Goal: Navigation & Orientation: Find specific page/section

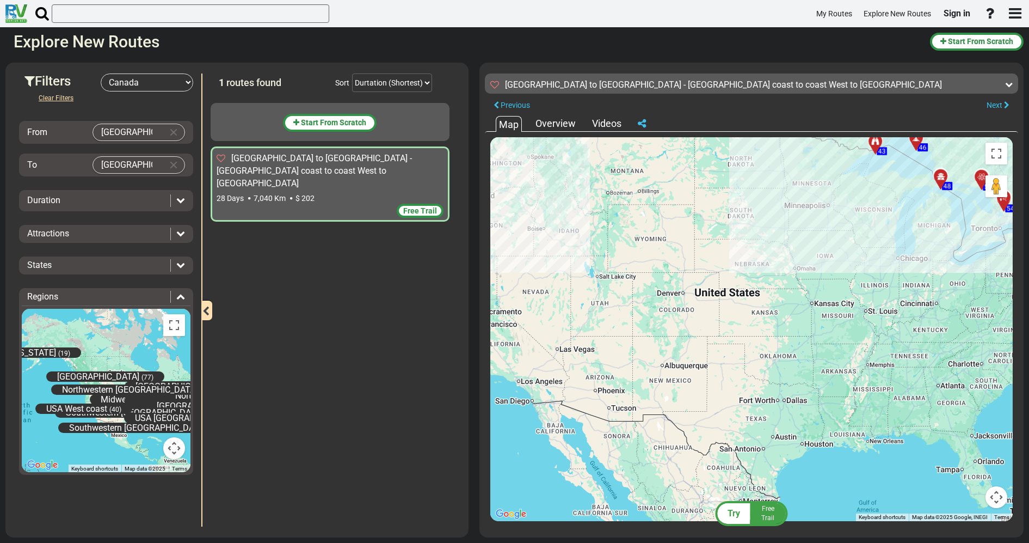
select select "number:8"
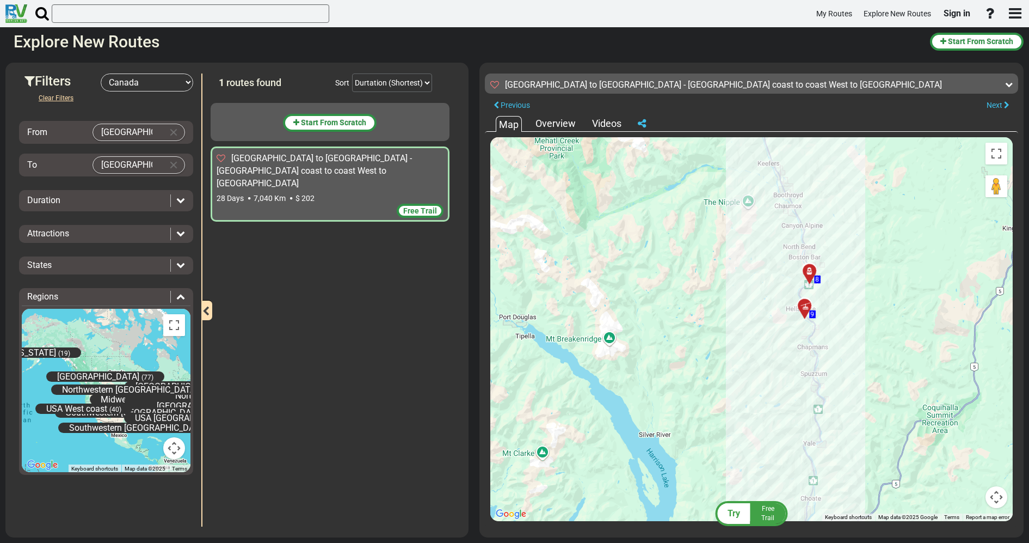
click at [810, 271] on icon at bounding box center [809, 271] width 11 height 9
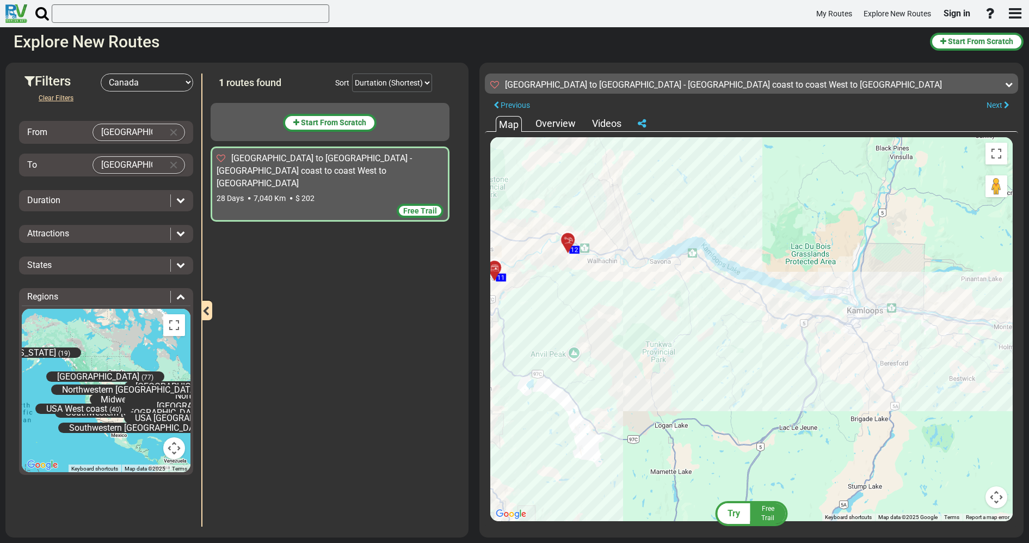
drag, startPoint x: 764, startPoint y: 186, endPoint x: 591, endPoint y: 305, distance: 211.0
click at [591, 305] on div "To activate drag with keyboard, press Alt + Enter. Once in keyboard drag state,…" at bounding box center [752, 329] width 523 height 384
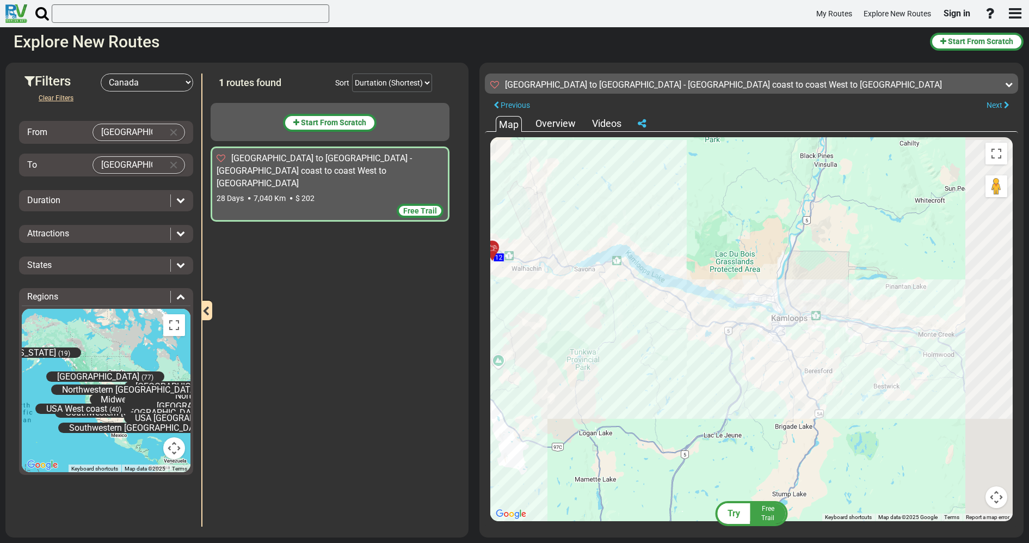
drag, startPoint x: 757, startPoint y: 271, endPoint x: 565, endPoint y: 259, distance: 192.0
click at [568, 261] on div "To activate drag with keyboard, press Alt + Enter. Once in keyboard drag state,…" at bounding box center [752, 329] width 523 height 384
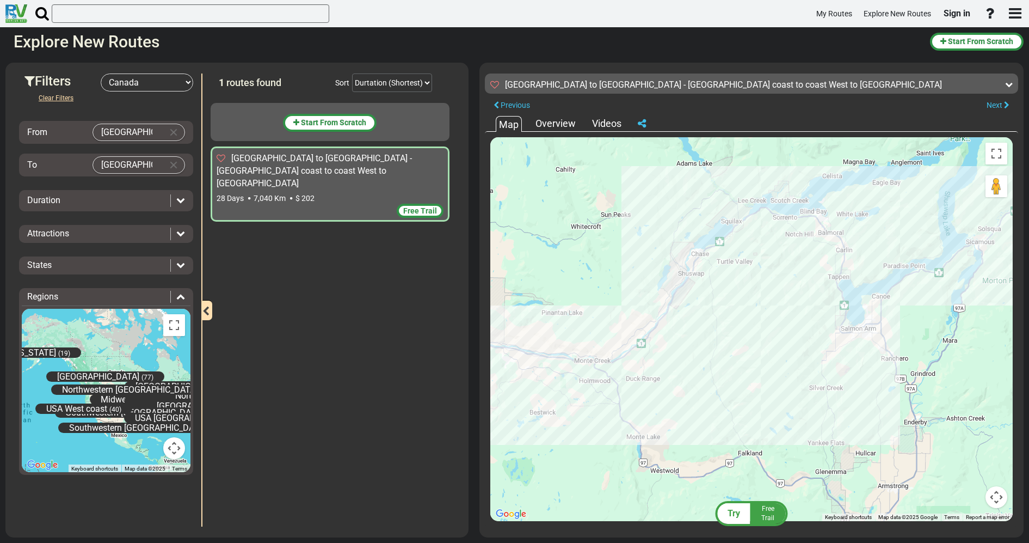
drag, startPoint x: 749, startPoint y: 221, endPoint x: 539, endPoint y: 290, distance: 221.1
click at [539, 290] on div "To activate drag with keyboard, press Alt + Enter. Once in keyboard drag state,…" at bounding box center [752, 329] width 523 height 384
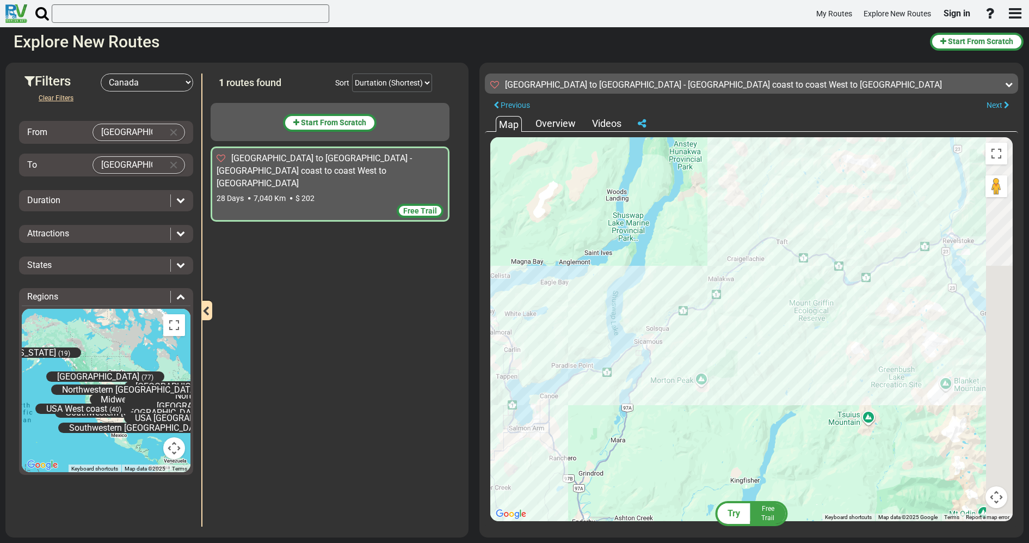
drag, startPoint x: 759, startPoint y: 329, endPoint x: 481, endPoint y: 424, distance: 293.9
click at [487, 422] on div "← Move left → Move right ↑ Move up ↓ Move down + Zoom in - Zoom out Home Jump l…" at bounding box center [752, 329] width 534 height 395
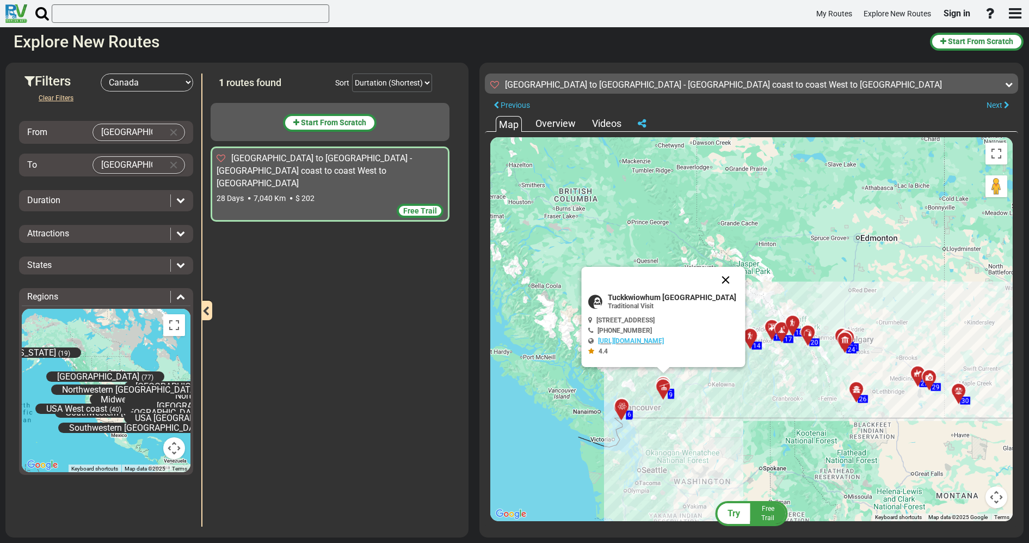
click at [733, 276] on button "Close" at bounding box center [726, 280] width 26 height 26
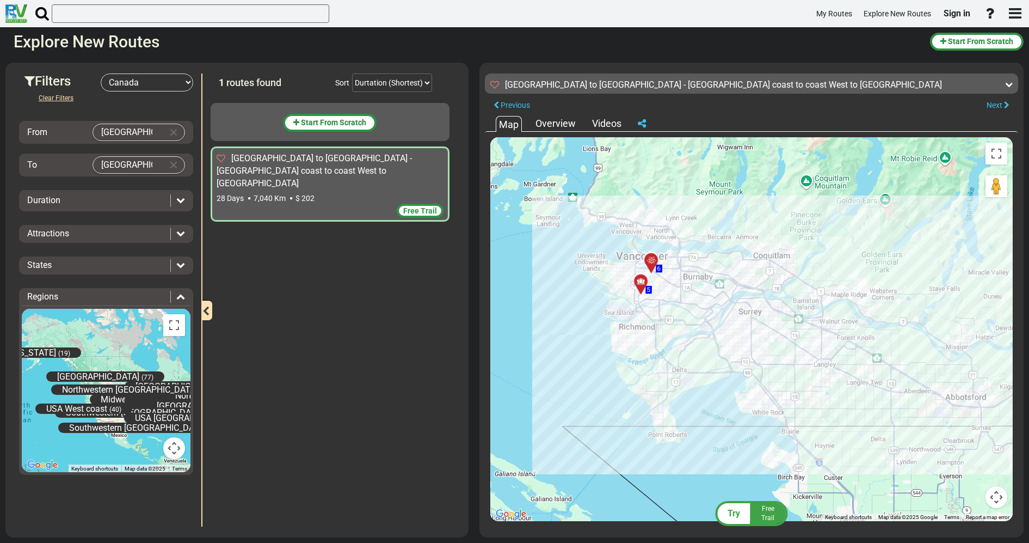
drag, startPoint x: 779, startPoint y: 317, endPoint x: 629, endPoint y: 288, distance: 152.6
click at [636, 284] on div "To activate drag with keyboard, press Alt + Enter. Once in keyboard drag state,…" at bounding box center [752, 329] width 523 height 384
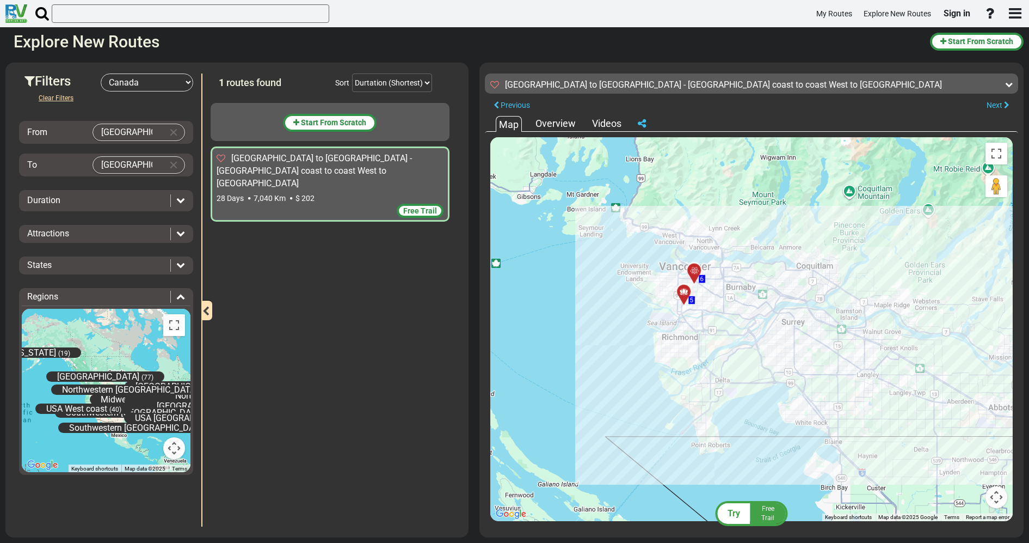
drag, startPoint x: 289, startPoint y: 336, endPoint x: 396, endPoint y: 278, distance: 122.0
click at [390, 333] on div "Start From Scratch [GEOGRAPHIC_DATA] to [GEOGRAPHIC_DATA] - [GEOGRAPHIC_DATA] c…" at bounding box center [333, 311] width 244 height 429
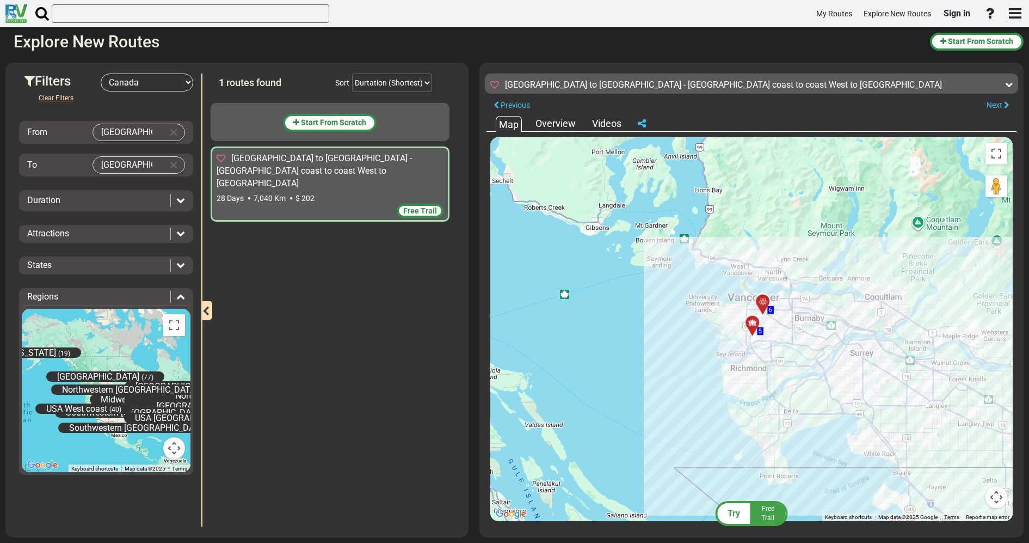
click at [750, 322] on icon at bounding box center [752, 323] width 11 height 9
click at [751, 319] on icon at bounding box center [752, 323] width 11 height 9
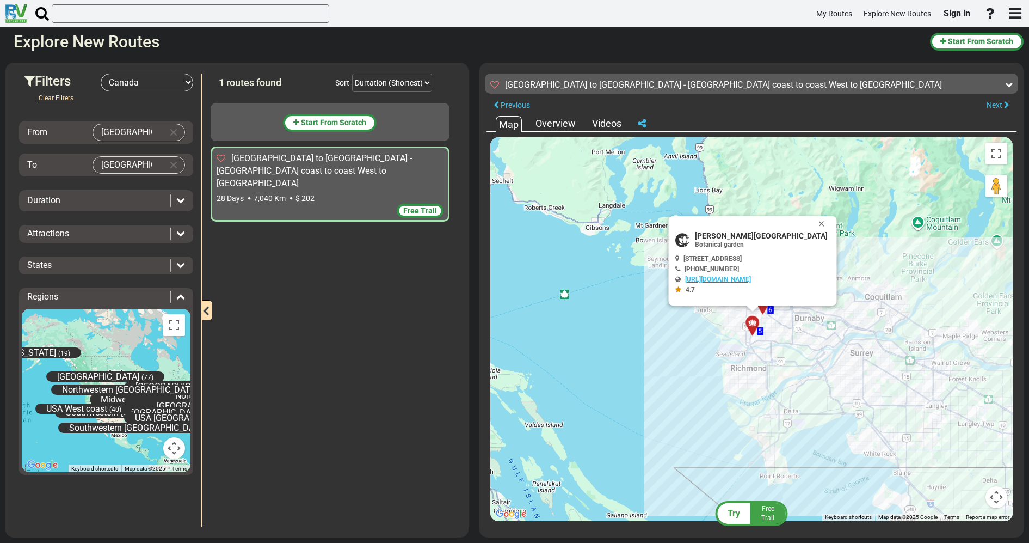
click at [794, 340] on div "To activate drag with keyboard, press Alt + Enter. Once in keyboard drag state,…" at bounding box center [752, 329] width 523 height 384
click at [817, 225] on button "Close" at bounding box center [823, 223] width 13 height 15
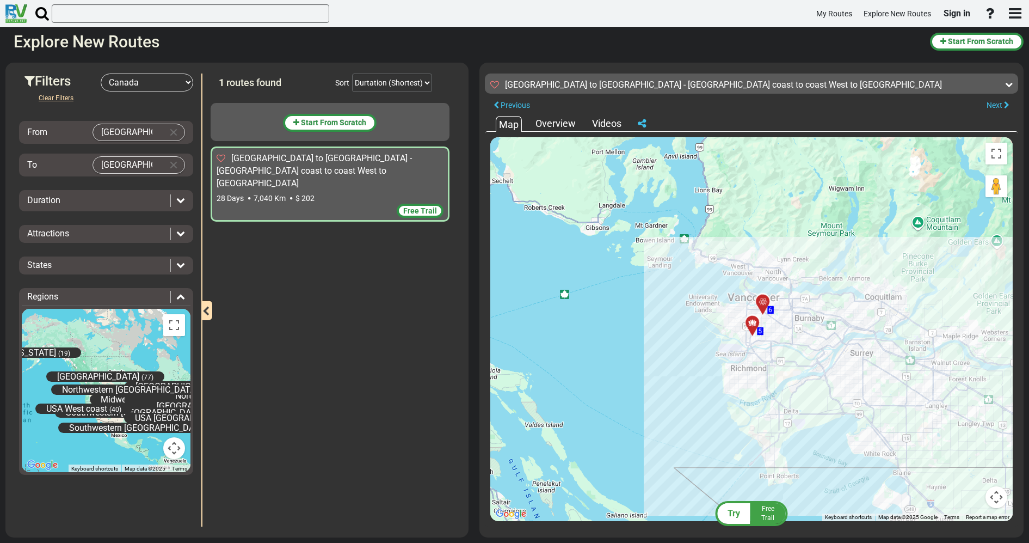
click at [762, 300] on icon at bounding box center [762, 302] width 11 height 9
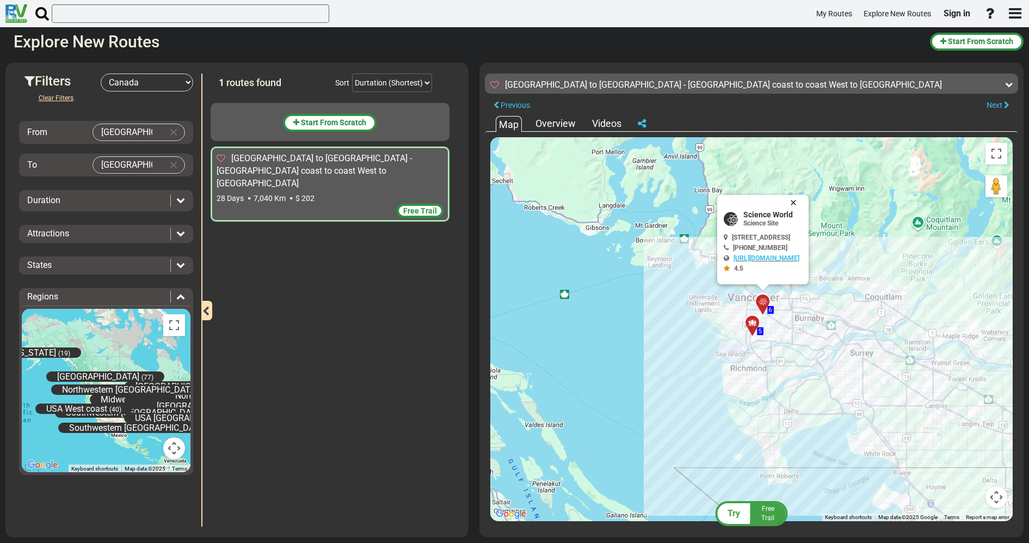
click at [802, 202] on button "Close" at bounding box center [795, 202] width 13 height 15
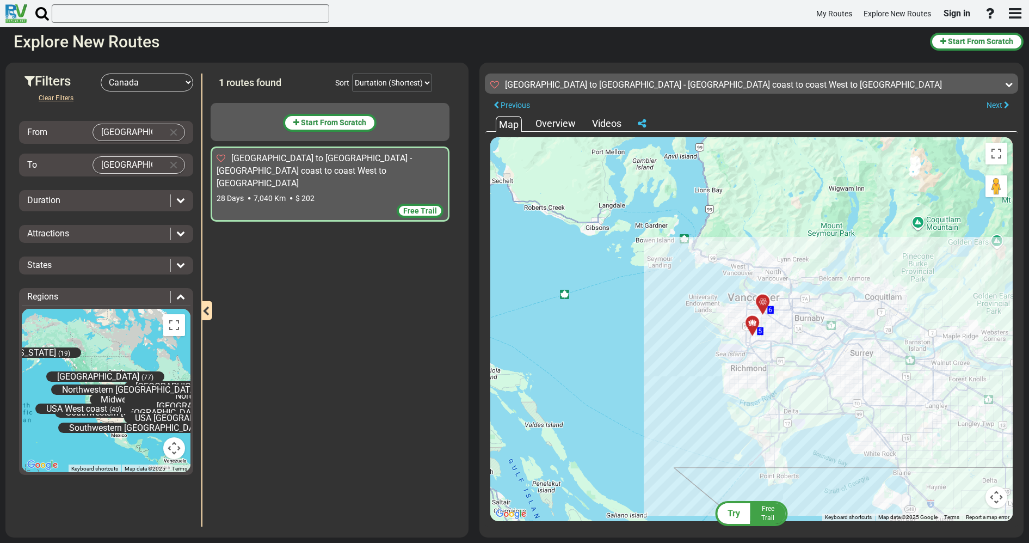
drag, startPoint x: 925, startPoint y: 336, endPoint x: 624, endPoint y: 305, distance: 302.1
click at [632, 307] on div "To activate drag with keyboard, press Alt + Enter. Once in keyboard drag state,…" at bounding box center [752, 329] width 523 height 384
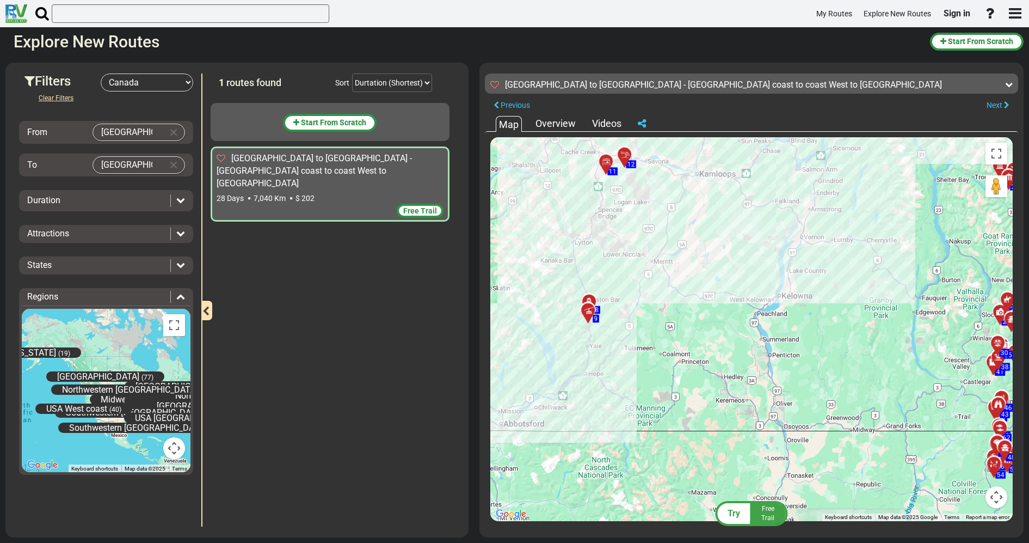
drag, startPoint x: 868, startPoint y: 289, endPoint x: 571, endPoint y: 371, distance: 307.7
click at [567, 369] on div "To activate drag with keyboard, press Alt + Enter. Once in keyboard drag state,…" at bounding box center [752, 329] width 523 height 384
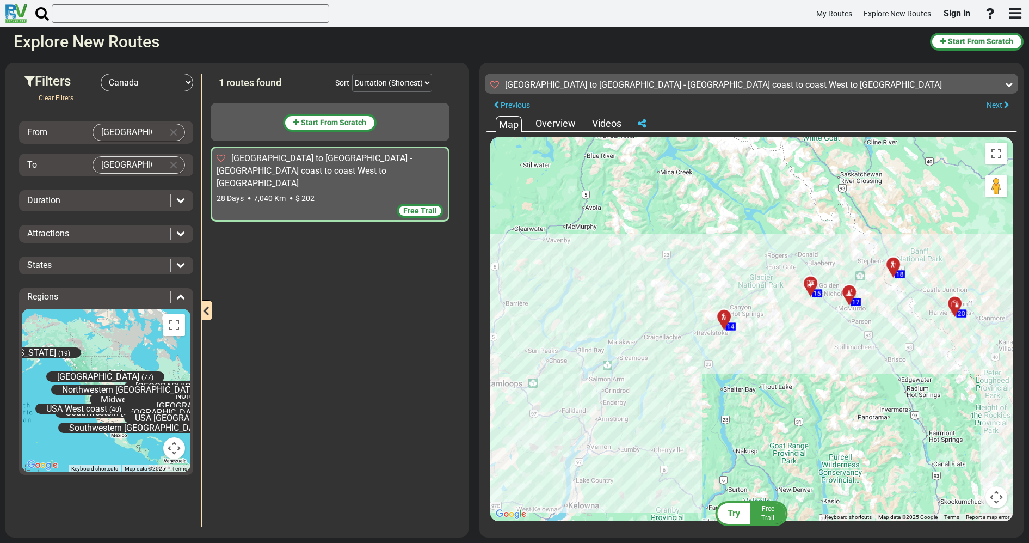
drag, startPoint x: 638, startPoint y: 204, endPoint x: 403, endPoint y: 418, distance: 317.5
click at [406, 415] on div "Filters -- Select Destination -- [GEOGRAPHIC_DATA] [GEOGRAPHIC_DATA] [GEOGRAPHI…" at bounding box center [514, 300] width 1029 height 486
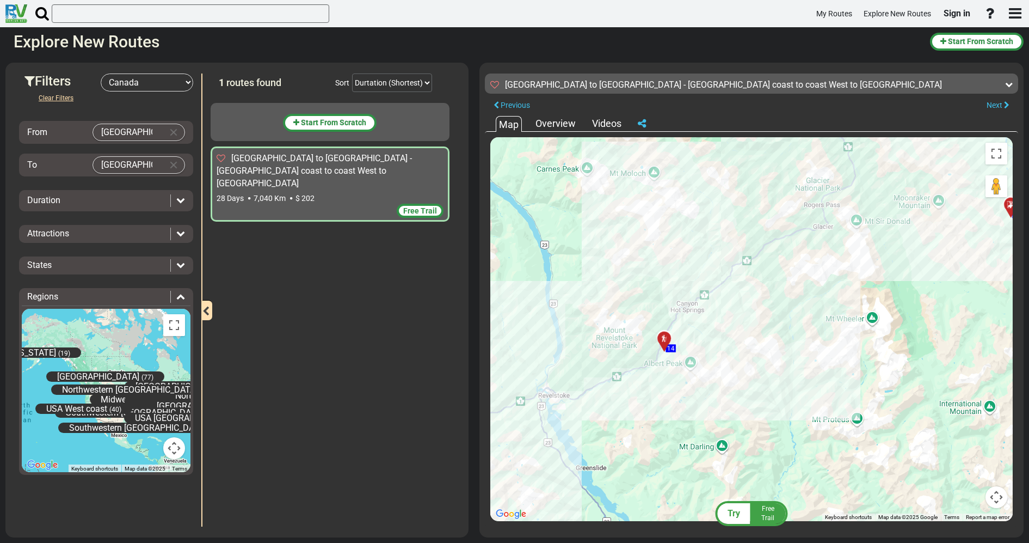
drag, startPoint x: 812, startPoint y: 348, endPoint x: 733, endPoint y: 341, distance: 79.8
click at [733, 341] on div "To activate drag with keyboard, press Alt + Enter. Once in keyboard drag state,…" at bounding box center [752, 329] width 523 height 384
click at [670, 350] on span "14" at bounding box center [669, 349] width 8 height 8
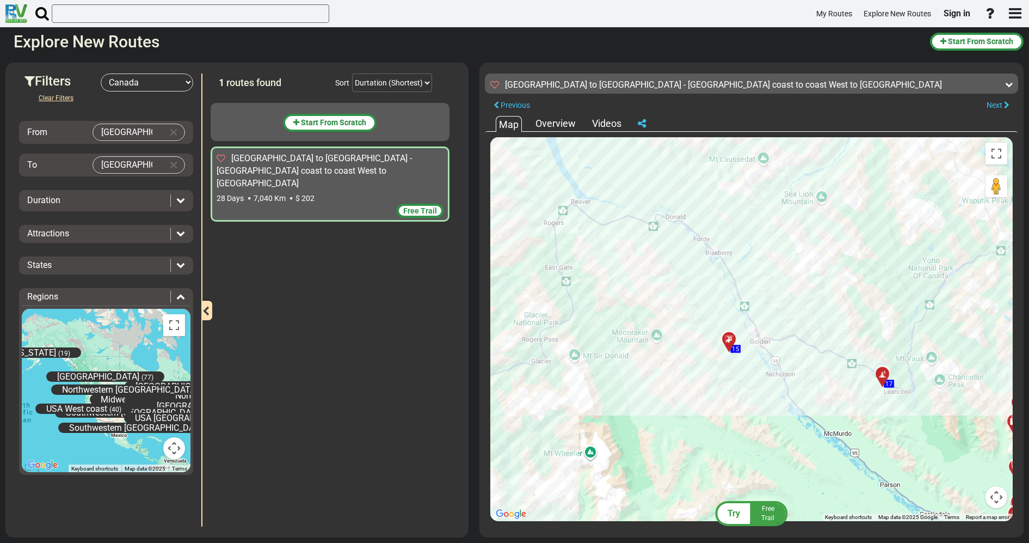
drag, startPoint x: 965, startPoint y: 172, endPoint x: 670, endPoint y: 291, distance: 318.0
click at [670, 291] on div "To activate drag with keyboard, press Alt + Enter. Once in keyboard drag state,…" at bounding box center [752, 329] width 523 height 384
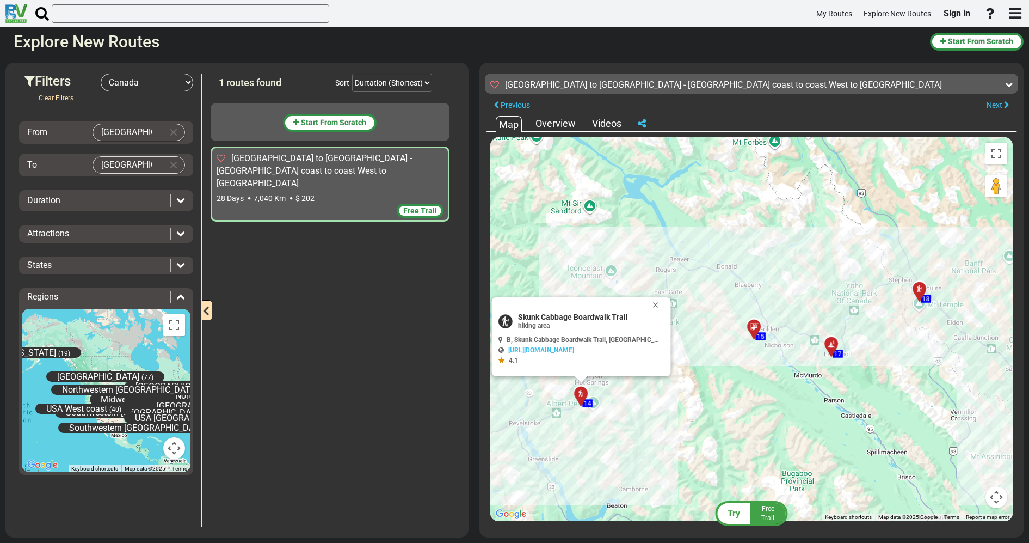
click at [755, 326] on div at bounding box center [758, 331] width 18 height 17
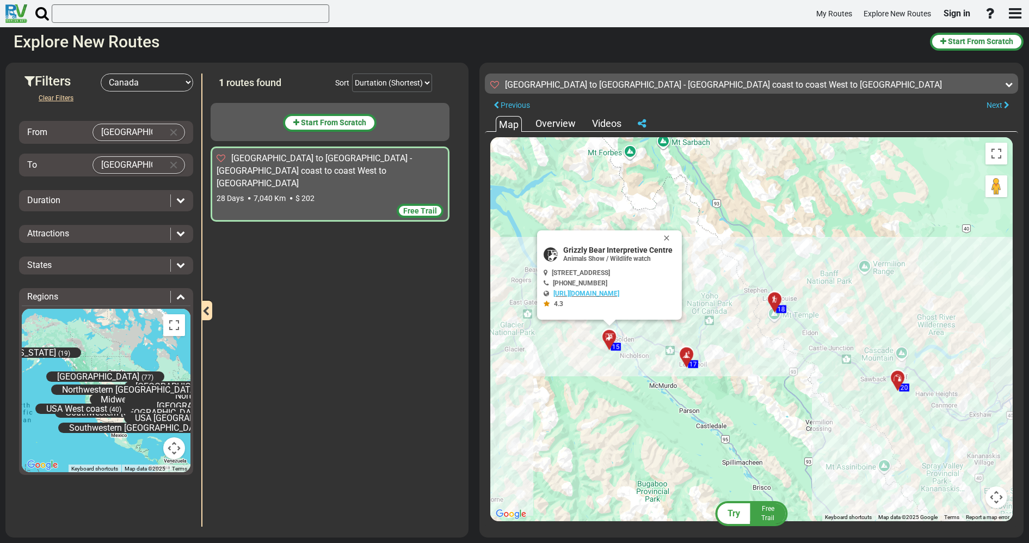
drag, startPoint x: 786, startPoint y: 343, endPoint x: 637, endPoint y: 354, distance: 149.1
click at [637, 354] on div "To activate drag with keyboard, press Alt + Enter. Once in keyboard drag state,…" at bounding box center [752, 329] width 523 height 384
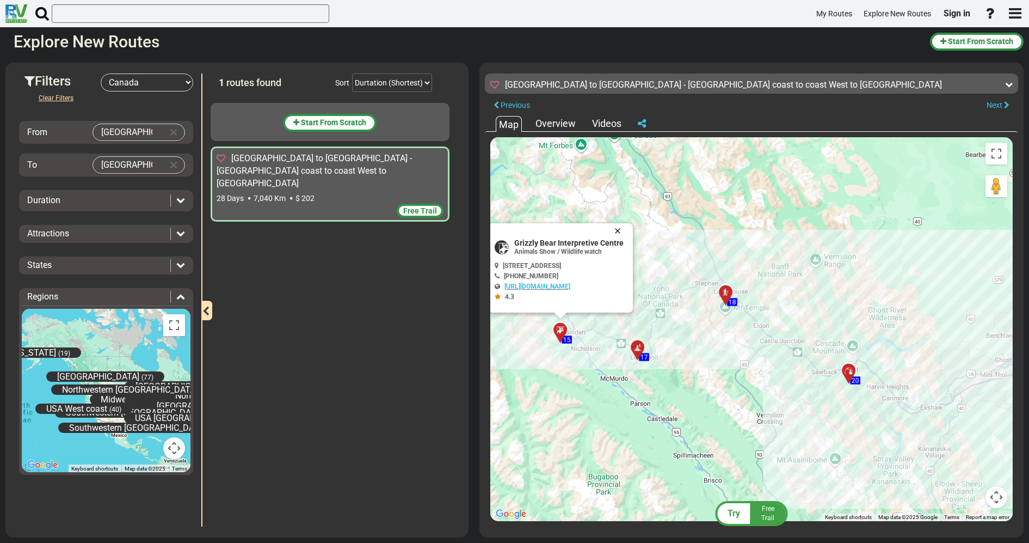
click at [627, 229] on button "Close" at bounding box center [620, 230] width 13 height 15
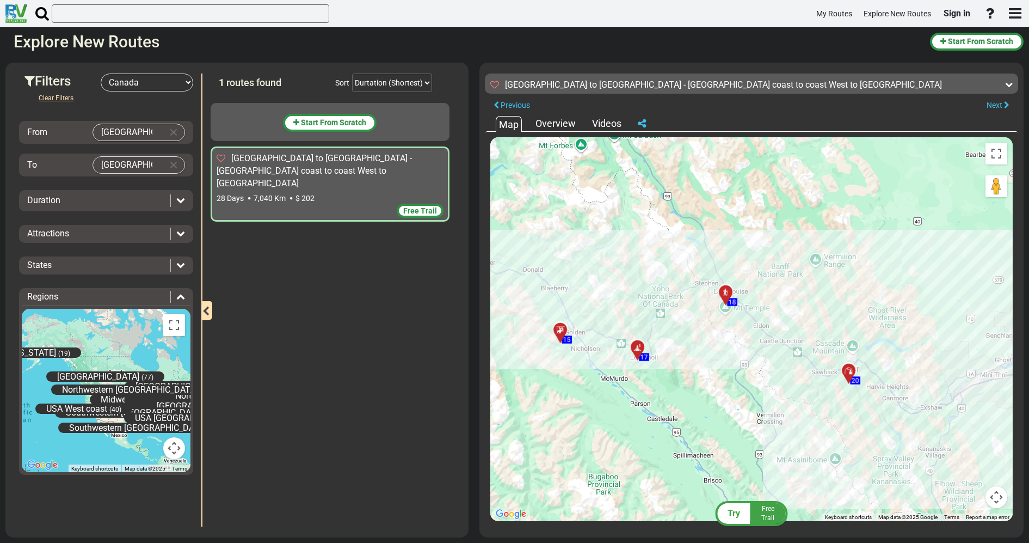
click at [722, 289] on icon at bounding box center [726, 293] width 8 height 8
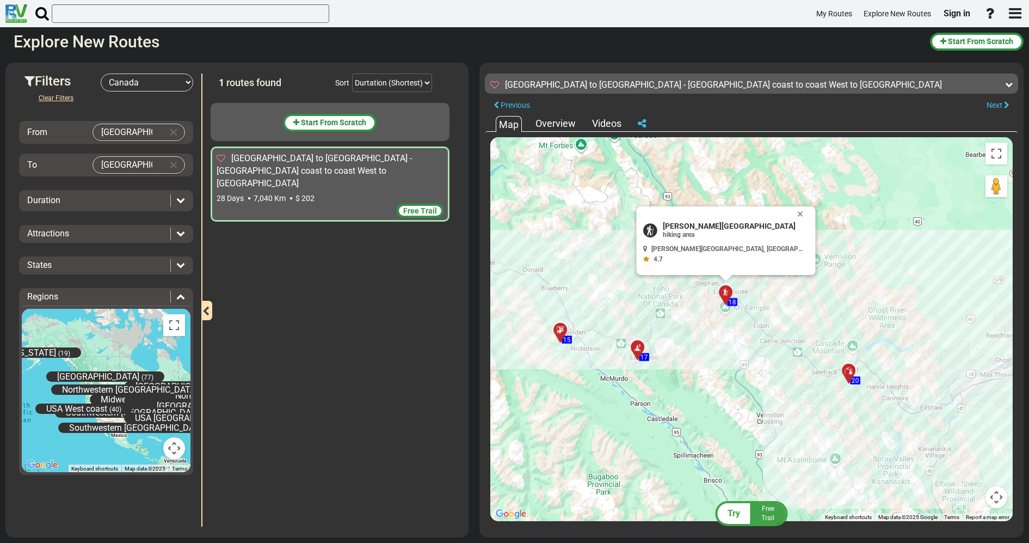
click at [781, 211] on div "[PERSON_NAME][GEOGRAPHIC_DATA] hiking area 4.7" at bounding box center [725, 240] width 179 height 69
click at [796, 209] on button "Close" at bounding box center [802, 213] width 13 height 15
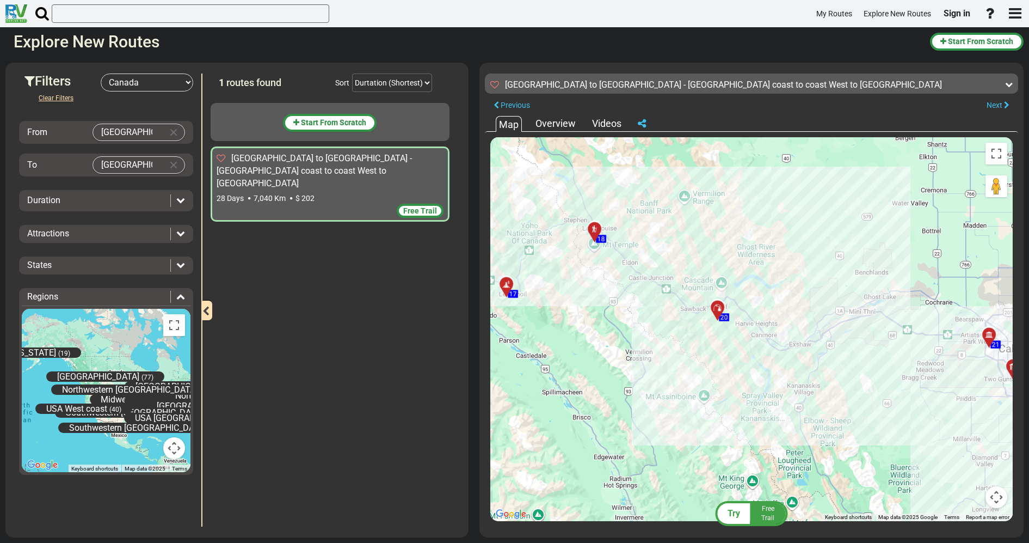
drag, startPoint x: 773, startPoint y: 326, endPoint x: 641, endPoint y: 261, distance: 146.6
click at [641, 261] on div "To activate drag with keyboard, press Alt + Enter. Once in keyboard drag state,…" at bounding box center [752, 329] width 523 height 384
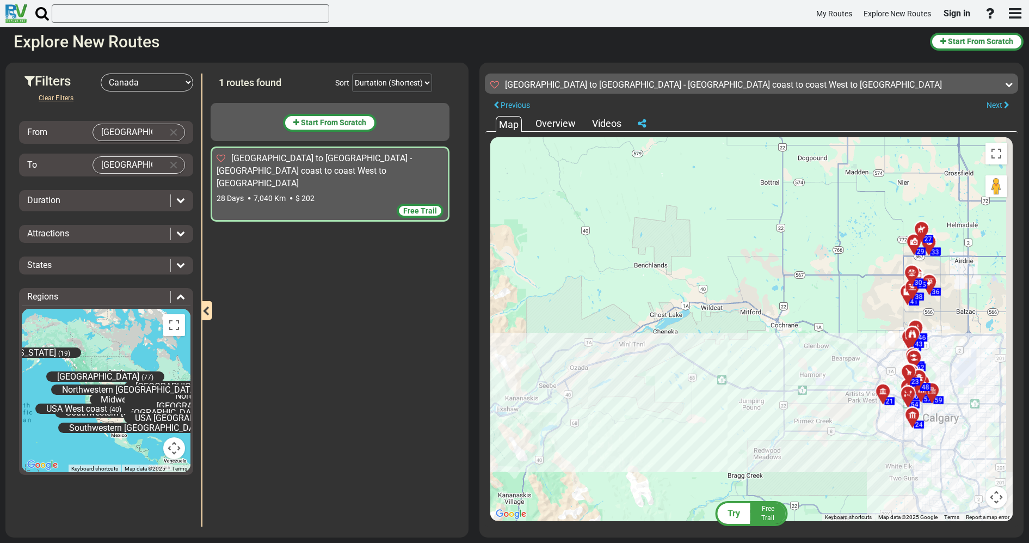
drag, startPoint x: 917, startPoint y: 325, endPoint x: 526, endPoint y: 332, distance: 391.5
click at [526, 332] on div "To activate drag with keyboard, press Alt + Enter. Once in keyboard drag state,…" at bounding box center [752, 329] width 523 height 384
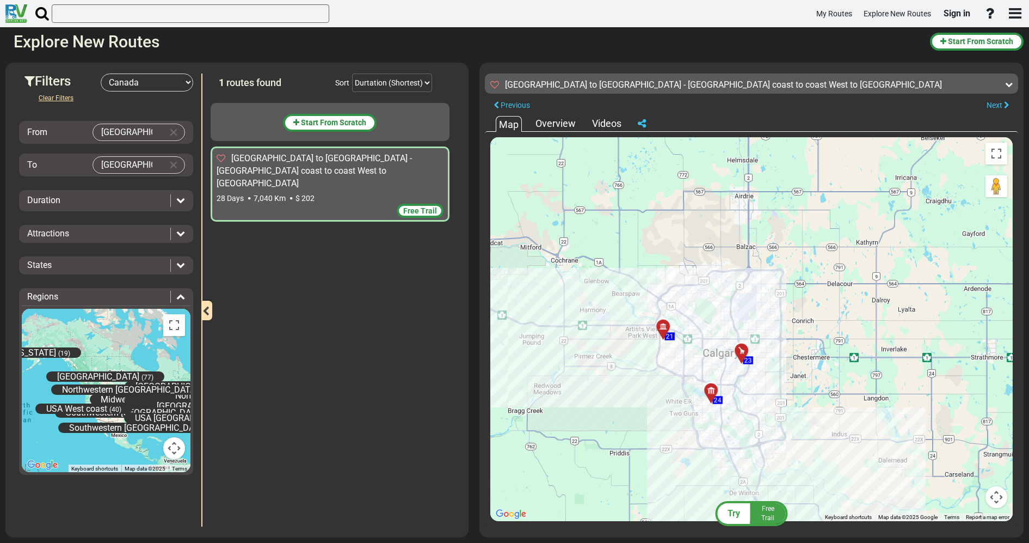
drag, startPoint x: 820, startPoint y: 403, endPoint x: 624, endPoint y: 332, distance: 209.1
click at [624, 332] on div "To activate drag with keyboard, press Alt + Enter. Once in keyboard drag state,…" at bounding box center [752, 329] width 523 height 384
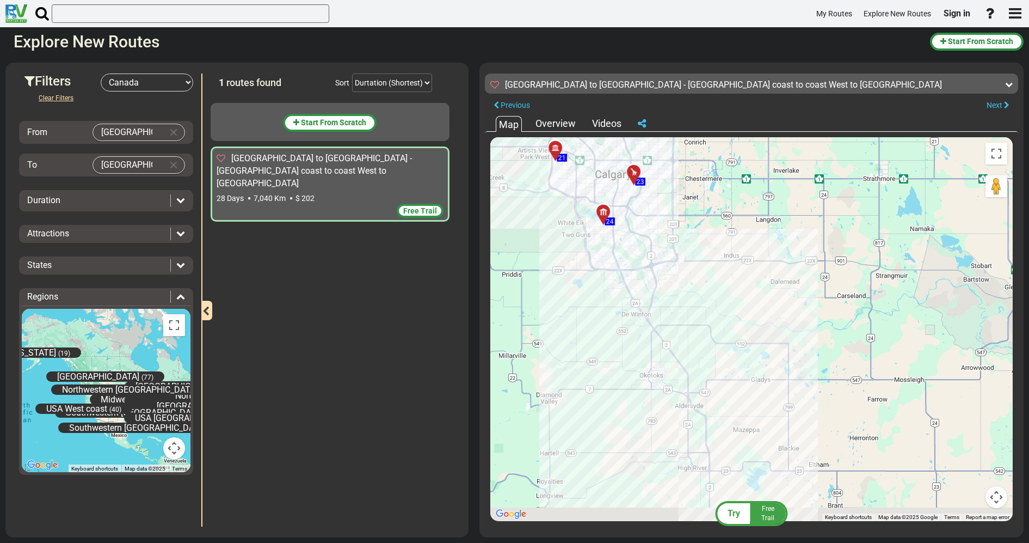
drag, startPoint x: 818, startPoint y: 423, endPoint x: 677, endPoint y: 199, distance: 264.9
click at [683, 200] on div "To activate drag with keyboard, press Alt + Enter. Once in keyboard drag state,…" at bounding box center [752, 329] width 523 height 384
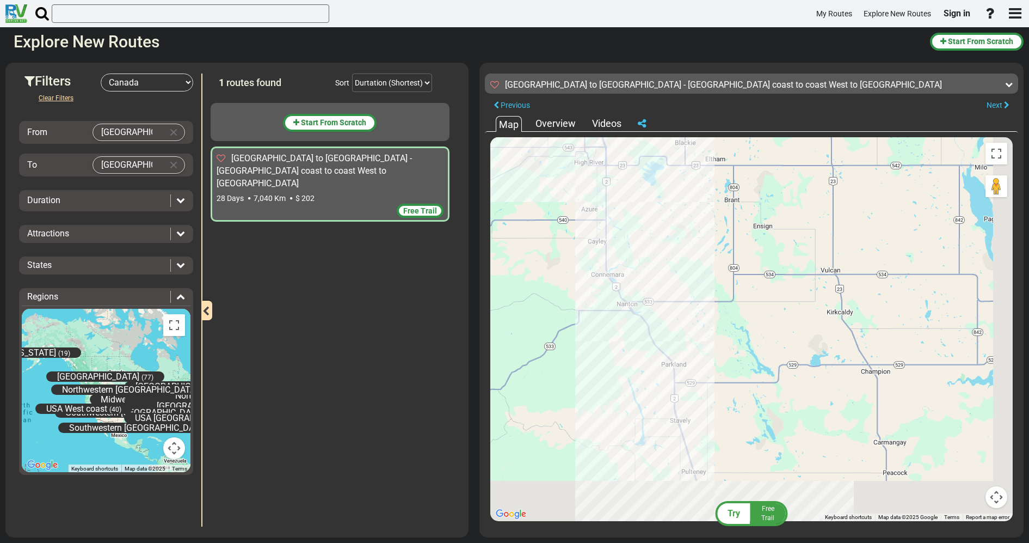
drag, startPoint x: 677, startPoint y: 357, endPoint x: 602, endPoint y: 149, distance: 220.6
click at [604, 111] on div "[GEOGRAPHIC_DATA] to [GEOGRAPHIC_DATA] - [GEOGRAPHIC_DATA] coast to coast West …" at bounding box center [752, 297] width 534 height 458
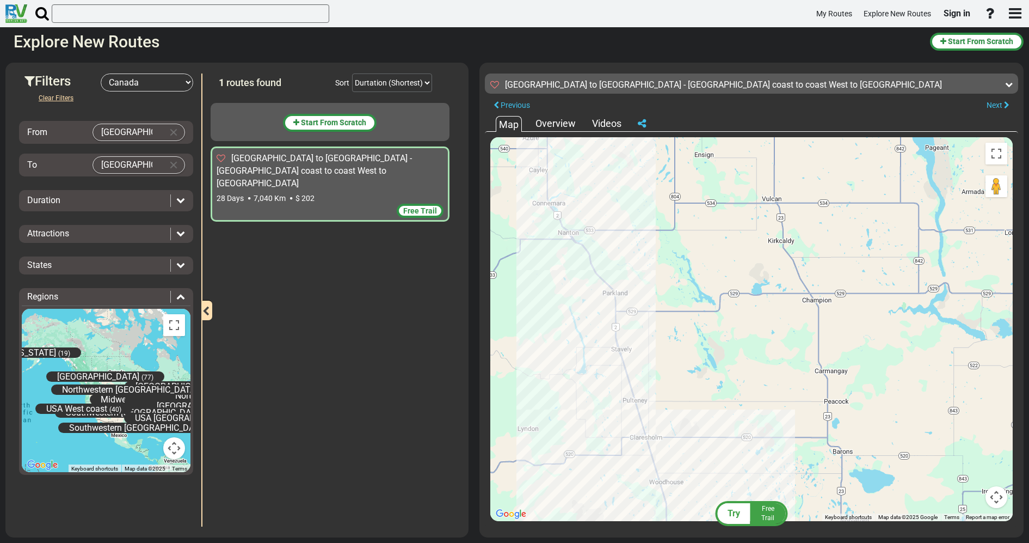
drag, startPoint x: 656, startPoint y: 308, endPoint x: 657, endPoint y: 105, distance: 203.6
click at [657, 105] on div "[GEOGRAPHIC_DATA] to [GEOGRAPHIC_DATA] - [GEOGRAPHIC_DATA] coast to coast West …" at bounding box center [752, 297] width 534 height 458
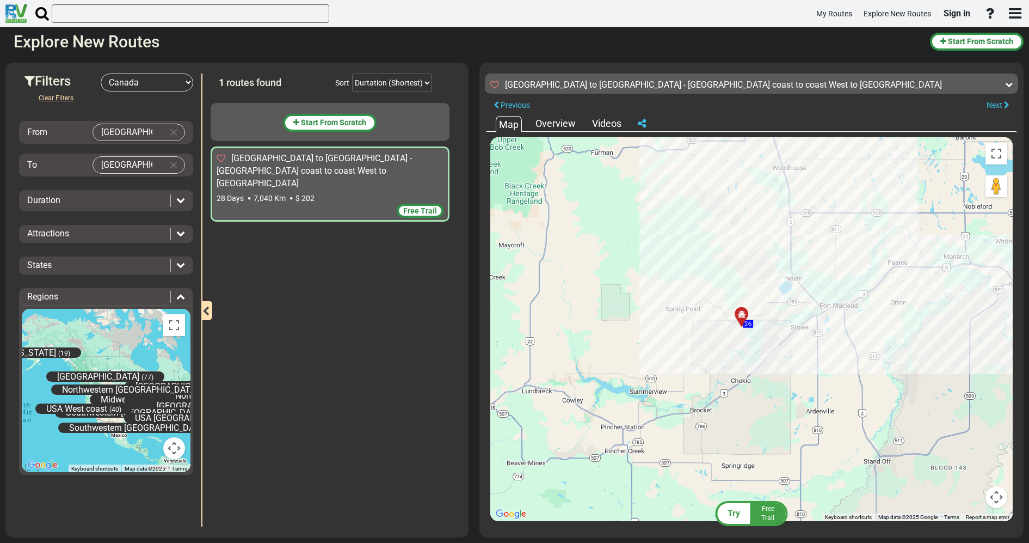
click at [744, 316] on div at bounding box center [746, 318] width 18 height 17
click at [744, 316] on div at bounding box center [744, 318] width 18 height 17
click at [681, 234] on div "To activate drag with keyboard, press Alt + Enter. Once in keyboard drag state,…" at bounding box center [752, 329] width 523 height 384
click at [657, 224] on div "To activate drag with keyboard, press Alt + Enter. Once in keyboard drag state,…" at bounding box center [752, 329] width 523 height 384
click at [792, 267] on button "Close" at bounding box center [791, 266] width 13 height 15
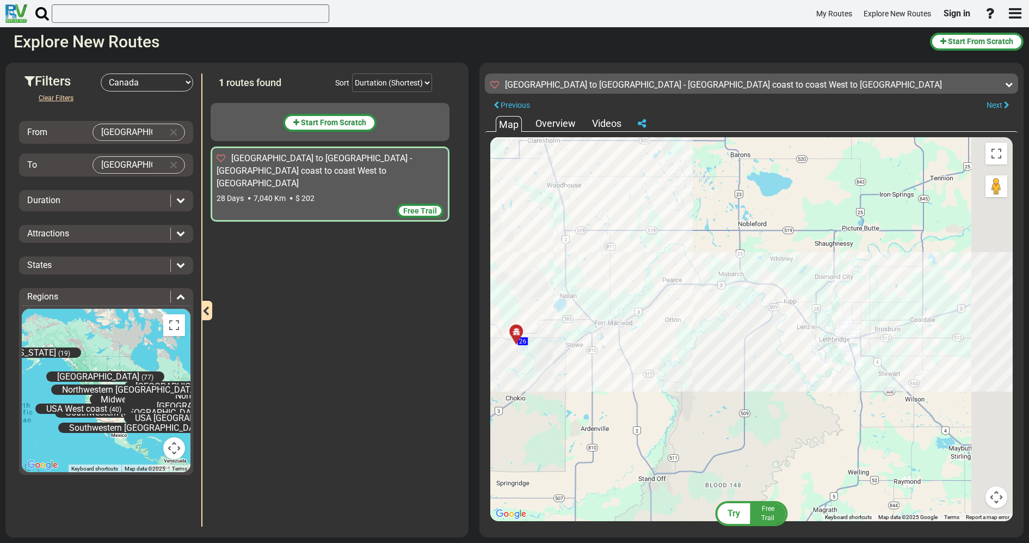
drag, startPoint x: 882, startPoint y: 363, endPoint x: 581, endPoint y: 362, distance: 301.6
click at [604, 363] on div "To activate drag with keyboard, press Alt + Enter. Once in keyboard drag state,…" at bounding box center [752, 329] width 523 height 384
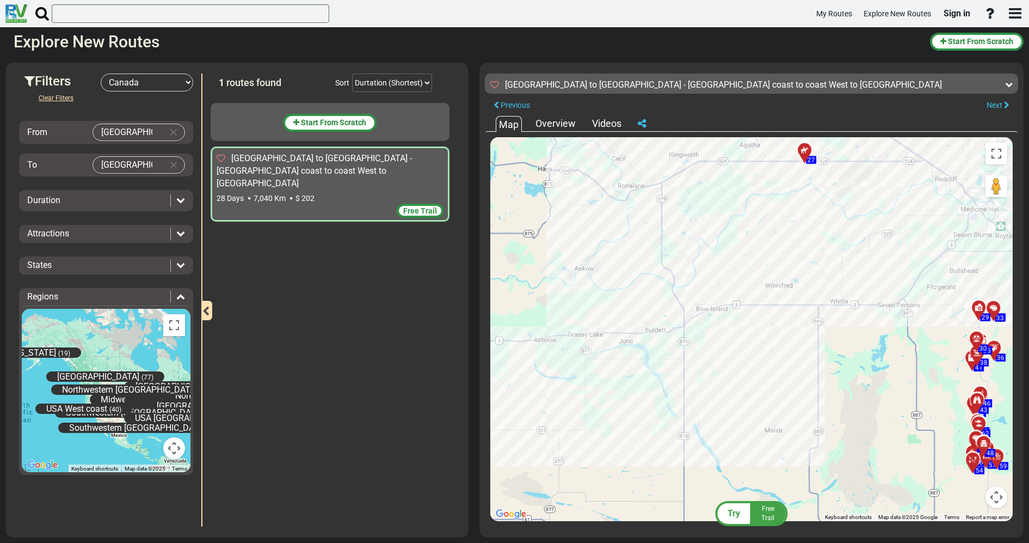
drag, startPoint x: 927, startPoint y: 322, endPoint x: 596, endPoint y: 395, distance: 338.9
click at [594, 395] on div "To activate drag with keyboard, press Alt + Enter. Once in keyboard drag state,…" at bounding box center [752, 329] width 523 height 384
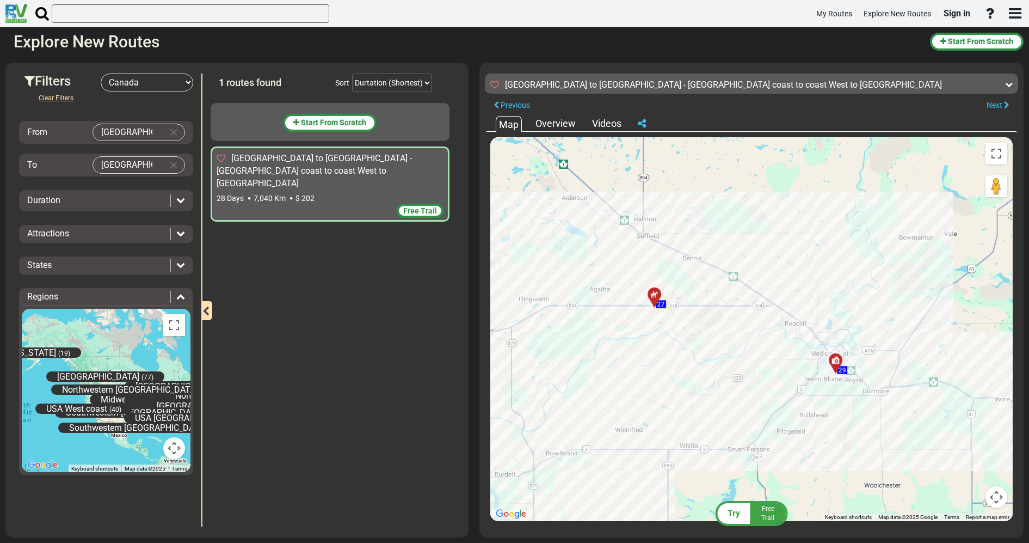
drag, startPoint x: 720, startPoint y: 222, endPoint x: 628, endPoint y: 353, distance: 161.0
click at [628, 353] on div "To activate drag with keyboard, press Alt + Enter. Once in keyboard drag state,…" at bounding box center [752, 329] width 523 height 384
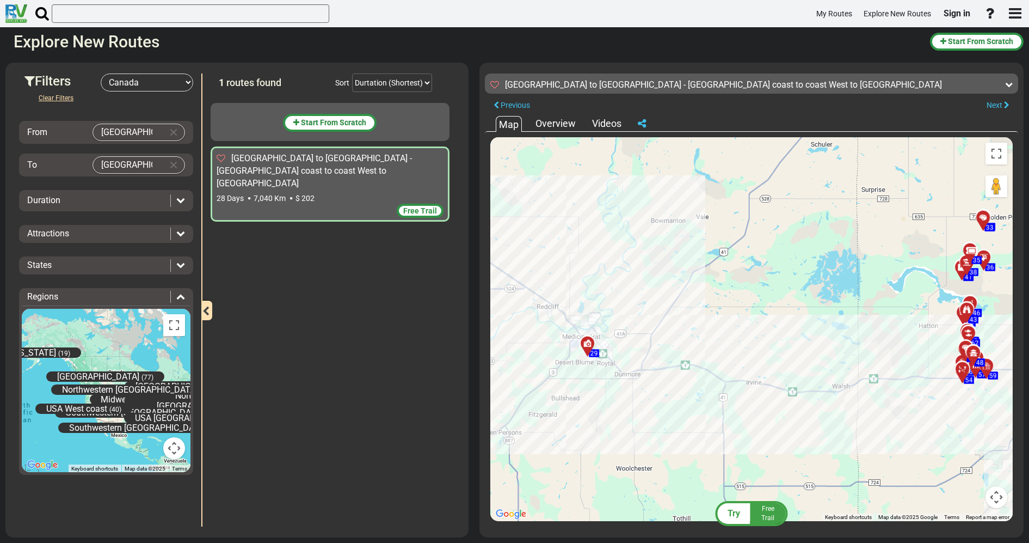
drag, startPoint x: 897, startPoint y: 387, endPoint x: 578, endPoint y: 370, distance: 319.5
click at [577, 370] on div "To activate drag with keyboard, press Alt + Enter. Once in keyboard drag state,…" at bounding box center [752, 329] width 523 height 384
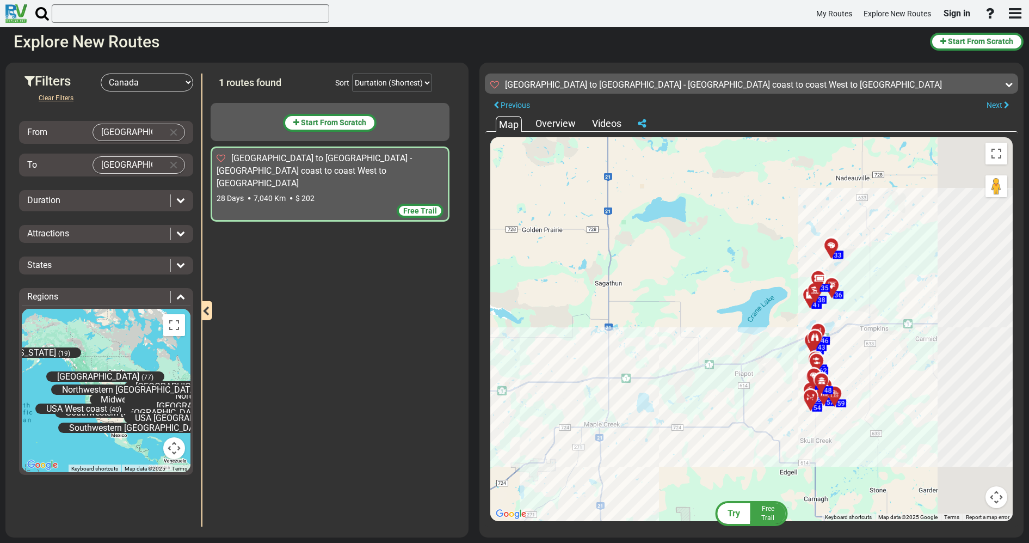
drag, startPoint x: 865, startPoint y: 330, endPoint x: 424, endPoint y: 315, distance: 441.8
click at [424, 315] on div "Filters -- Select Destination -- [GEOGRAPHIC_DATA] [GEOGRAPHIC_DATA] [GEOGRAPHI…" at bounding box center [514, 300] width 1029 height 486
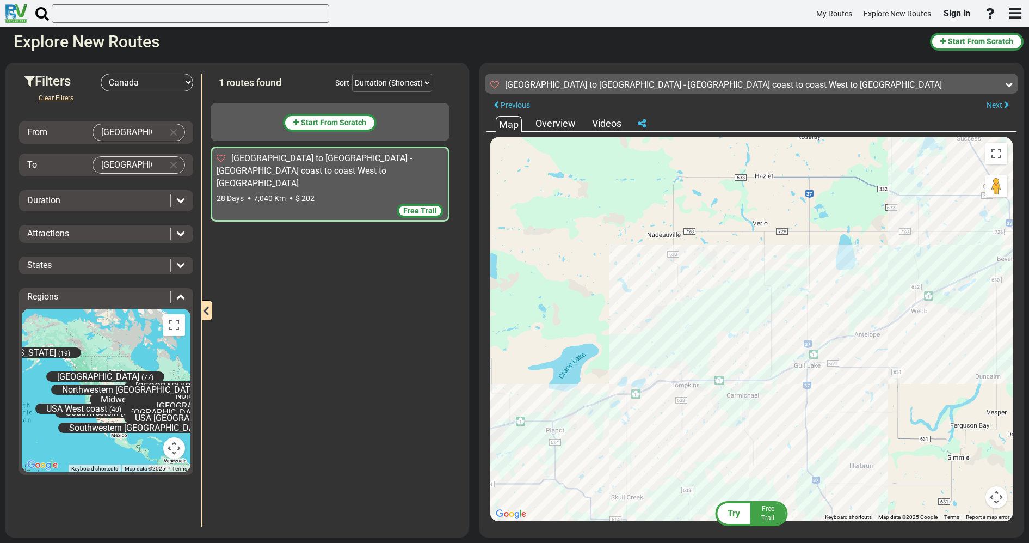
drag, startPoint x: 808, startPoint y: 307, endPoint x: 700, endPoint y: 370, distance: 124.9
click at [696, 372] on div "To activate drag with keyboard, press Alt + Enter. Once in keyboard drag state,…" at bounding box center [752, 329] width 523 height 384
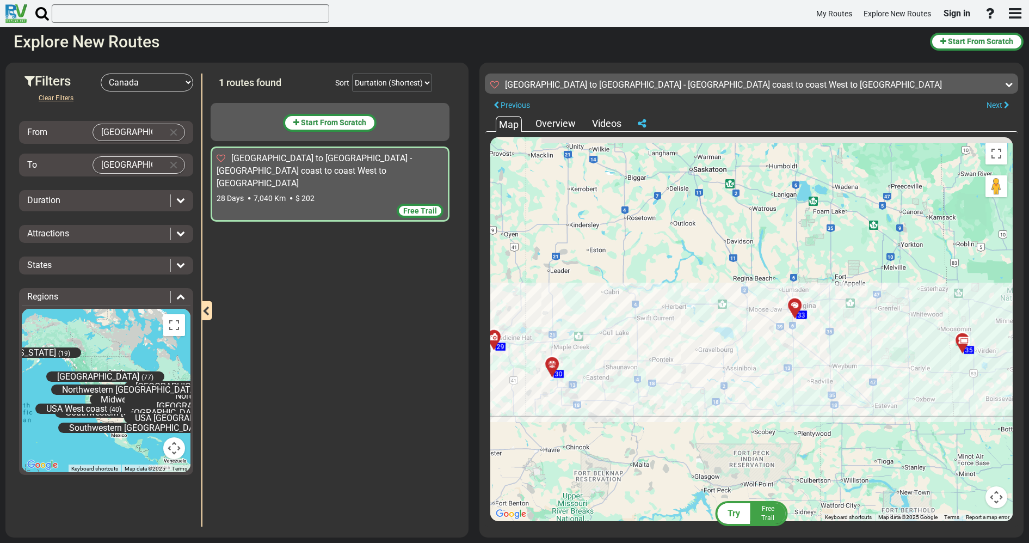
drag, startPoint x: 938, startPoint y: 300, endPoint x: 782, endPoint y: 336, distance: 160.3
click at [782, 336] on div "To activate drag with keyboard, press Alt + Enter. Once in keyboard drag state,…" at bounding box center [752, 329] width 523 height 384
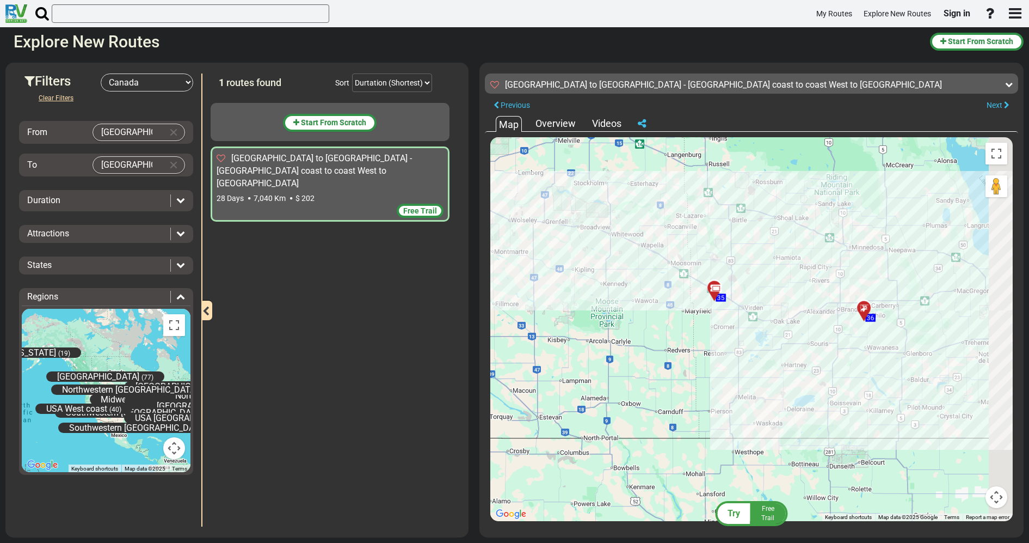
drag, startPoint x: 893, startPoint y: 324, endPoint x: 504, endPoint y: 265, distance: 393.7
click at [504, 266] on div "To activate drag with keyboard, press Alt + Enter. Once in keyboard drag state,…" at bounding box center [752, 329] width 523 height 384
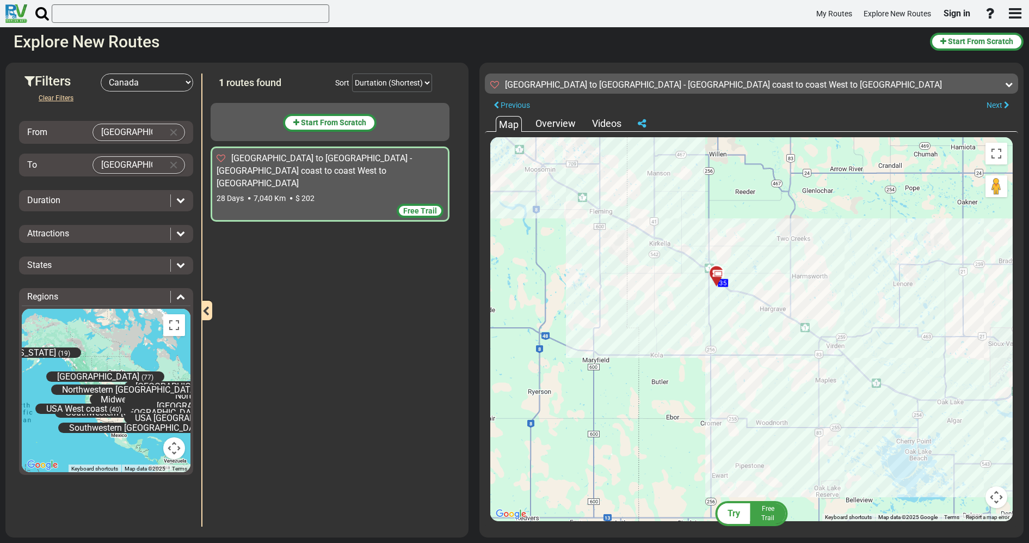
drag, startPoint x: 689, startPoint y: 305, endPoint x: 659, endPoint y: 294, distance: 32.6
click at [660, 295] on div "To activate drag with keyboard, press Alt + Enter. Once in keyboard drag state,…" at bounding box center [752, 329] width 523 height 384
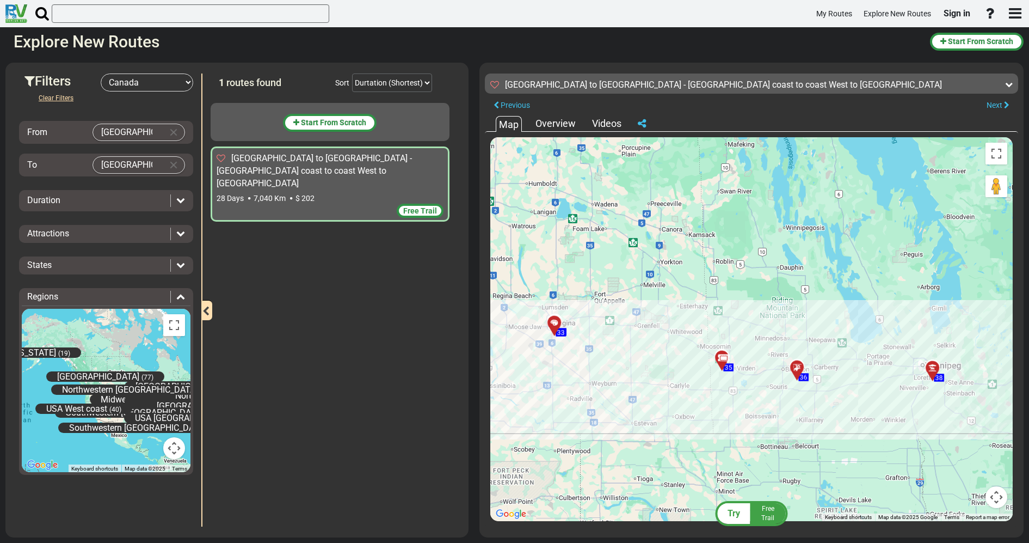
drag, startPoint x: 563, startPoint y: 321, endPoint x: 661, endPoint y: 343, distance: 100.4
click at [661, 343] on div "To activate drag with keyboard, press Alt + Enter. Once in keyboard drag state,…" at bounding box center [752, 329] width 523 height 384
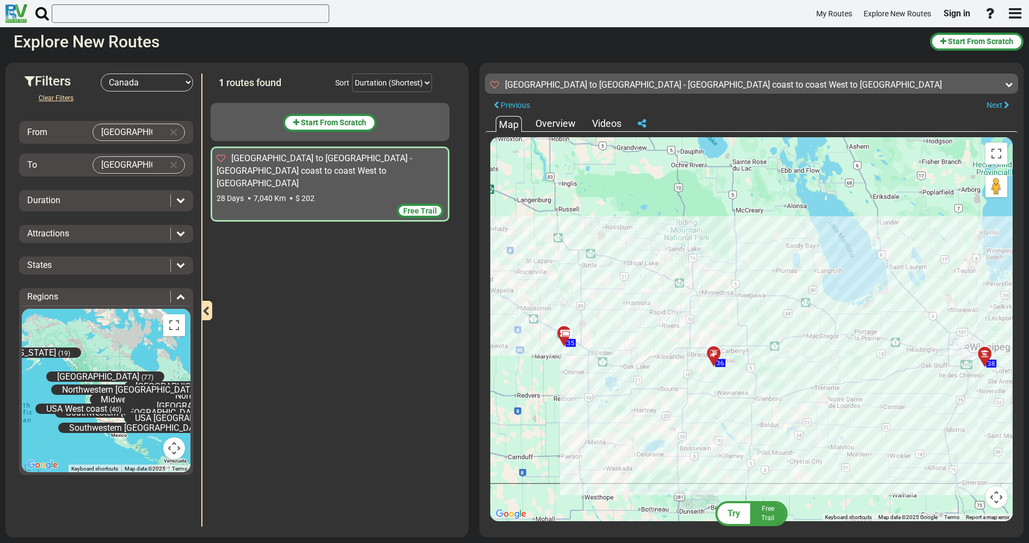
drag, startPoint x: 906, startPoint y: 328, endPoint x: 702, endPoint y: 343, distance: 204.7
click at [703, 337] on div "To activate drag with keyboard, press Alt + Enter. Once in keyboard drag state,…" at bounding box center [752, 329] width 523 height 384
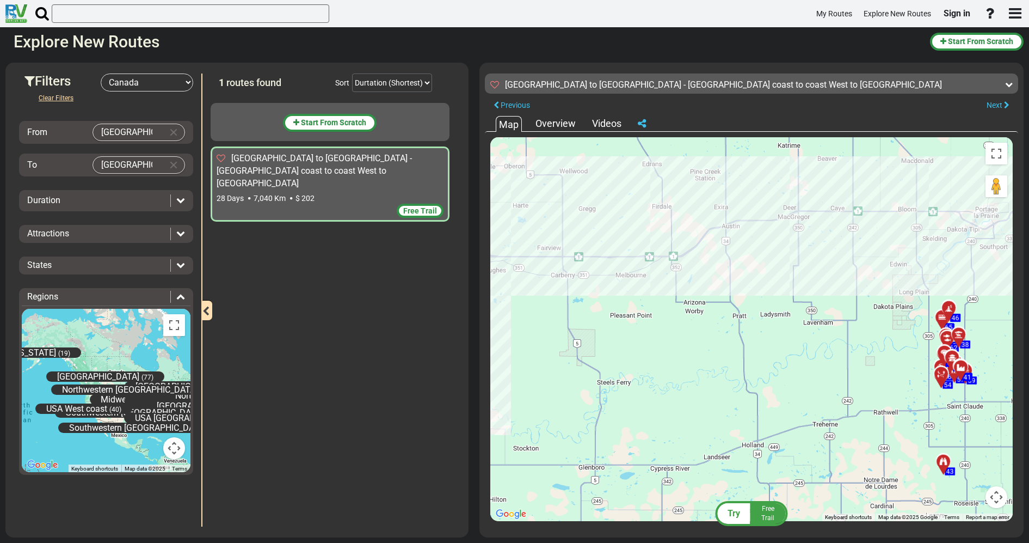
drag, startPoint x: 916, startPoint y: 234, endPoint x: 575, endPoint y: 237, distance: 340.8
click at [562, 225] on div "To activate drag with keyboard, press Alt + Enter. Once in keyboard drag state,…" at bounding box center [752, 329] width 523 height 384
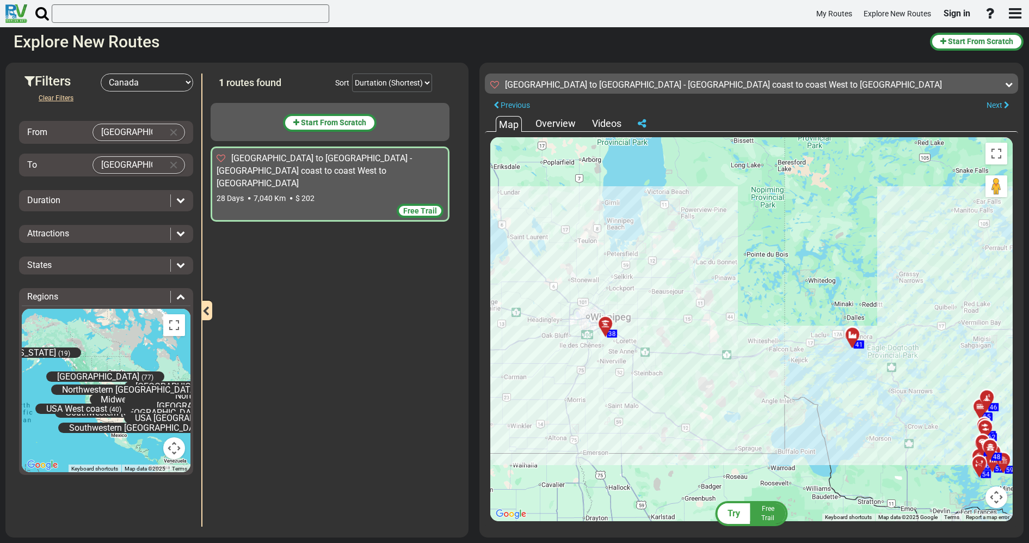
drag, startPoint x: 949, startPoint y: 225, endPoint x: 625, endPoint y: 302, distance: 332.8
click at [628, 301] on div "To activate drag with keyboard, press Alt + Enter. Once in keyboard drag state,…" at bounding box center [752, 329] width 523 height 384
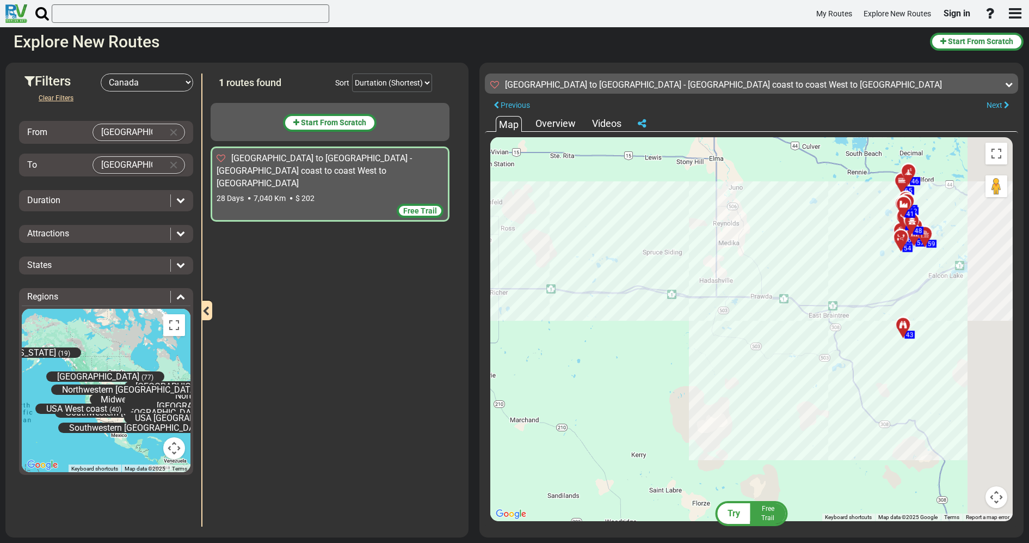
drag, startPoint x: 808, startPoint y: 364, endPoint x: 318, endPoint y: 208, distance: 514.8
click at [321, 209] on div "Filters -- Select Destination -- [GEOGRAPHIC_DATA] [GEOGRAPHIC_DATA] [GEOGRAPHI…" at bounding box center [514, 300] width 1029 height 486
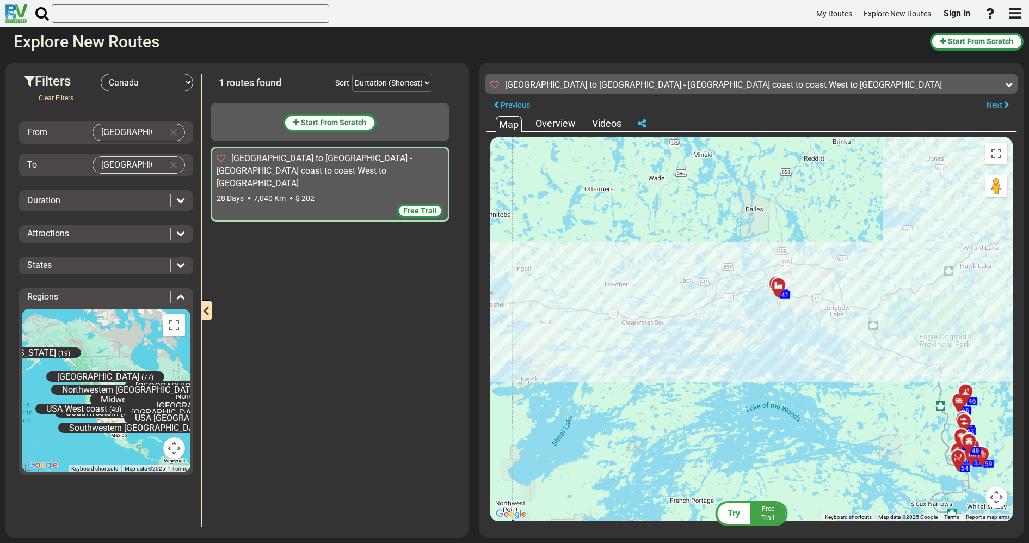
drag, startPoint x: 829, startPoint y: 224, endPoint x: 384, endPoint y: 311, distance: 453.9
click at [388, 311] on div "Filters -- Select Destination -- [GEOGRAPHIC_DATA] [GEOGRAPHIC_DATA] [GEOGRAPHI…" at bounding box center [514, 300] width 1029 height 486
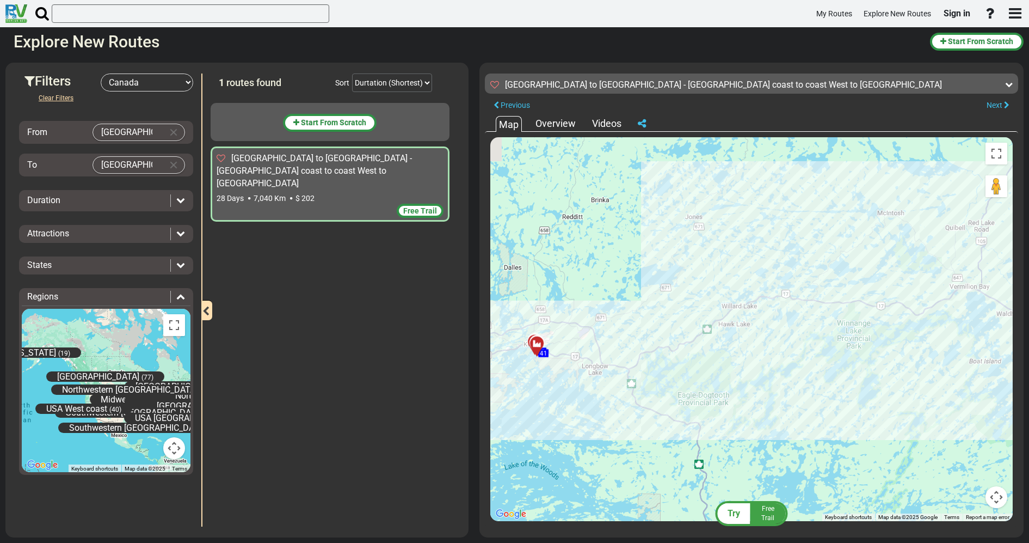
drag, startPoint x: 560, startPoint y: 304, endPoint x: 682, endPoint y: 321, distance: 123.6
click at [682, 321] on div "To activate drag with keyboard, press Alt + Enter. Once in keyboard drag state,…" at bounding box center [752, 329] width 523 height 384
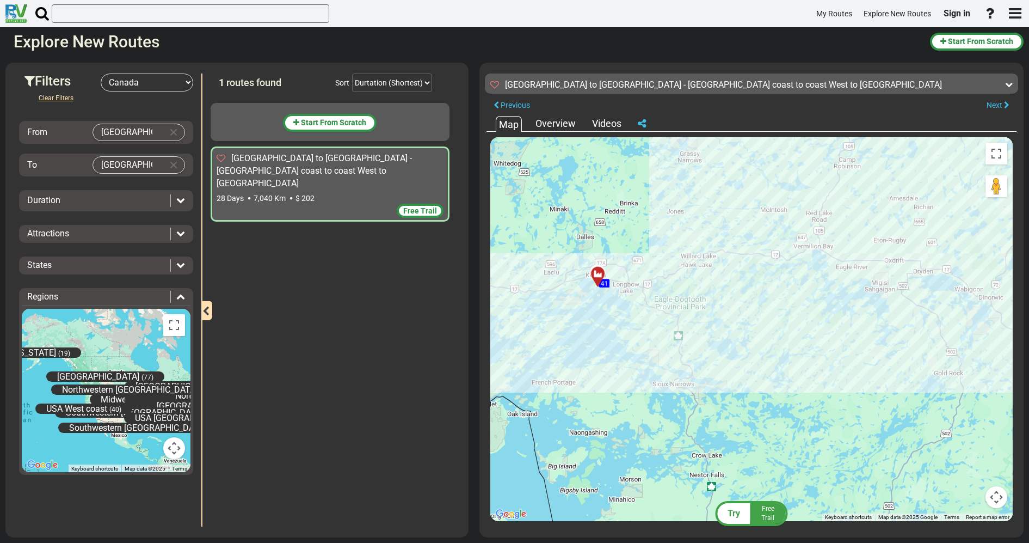
drag, startPoint x: 836, startPoint y: 299, endPoint x: 664, endPoint y: 338, distance: 176.3
click at [664, 338] on div "To activate drag with keyboard, press Alt + Enter. Once in keyboard drag state,…" at bounding box center [752, 329] width 523 height 384
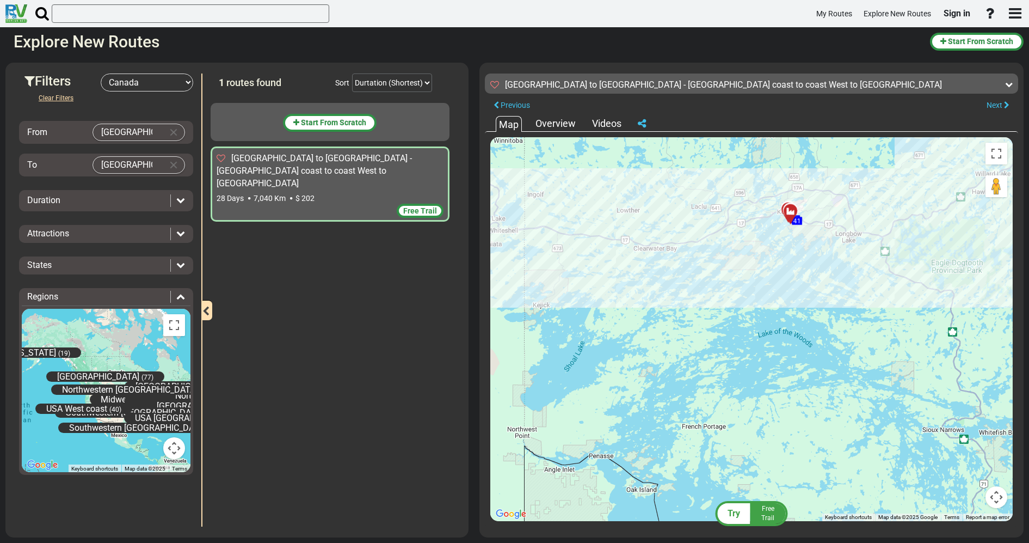
drag, startPoint x: 675, startPoint y: 247, endPoint x: 719, endPoint y: 259, distance: 45.6
click at [719, 259] on div "To activate drag with keyboard, press Alt + Enter. Once in keyboard drag state,…" at bounding box center [752, 329] width 523 height 384
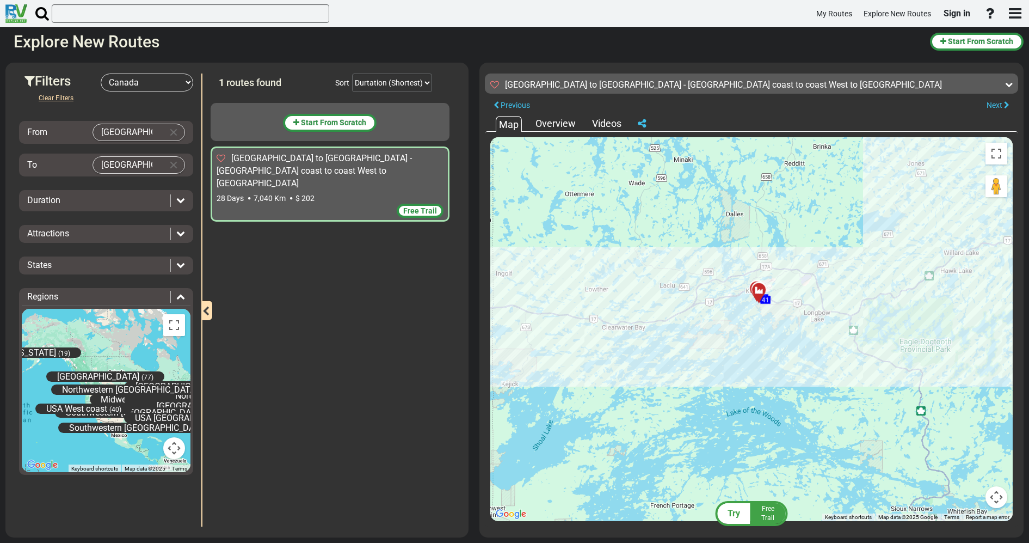
drag, startPoint x: 826, startPoint y: 208, endPoint x: 743, endPoint y: 348, distance: 163.0
click at [742, 352] on div "To activate drag with keyboard, press Alt + Enter. Once in keyboard drag state,…" at bounding box center [752, 329] width 523 height 384
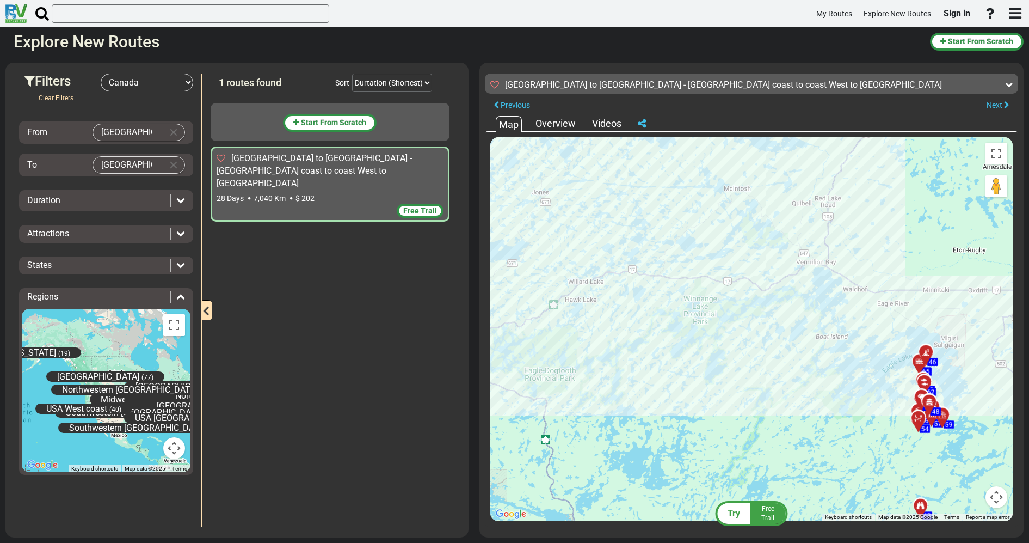
drag, startPoint x: 965, startPoint y: 229, endPoint x: 642, endPoint y: 267, distance: 324.5
click at [584, 259] on div "To activate drag with keyboard, press Alt + Enter. Once in keyboard drag state,…" at bounding box center [752, 329] width 523 height 384
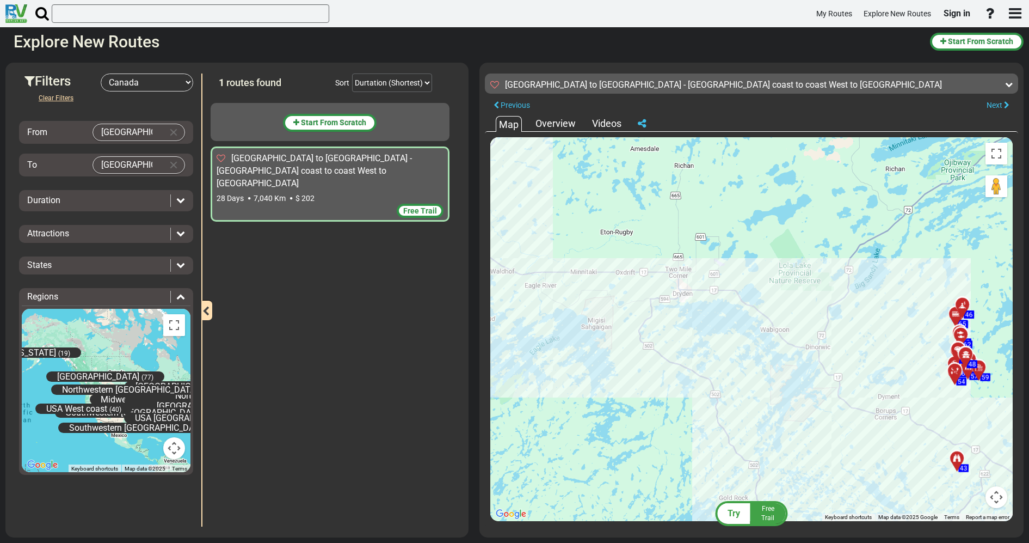
drag, startPoint x: 923, startPoint y: 284, endPoint x: 575, endPoint y: 275, distance: 347.4
click at [554, 266] on div "To activate drag with keyboard, press Alt + Enter. Once in keyboard drag state,…" at bounding box center [752, 329] width 523 height 384
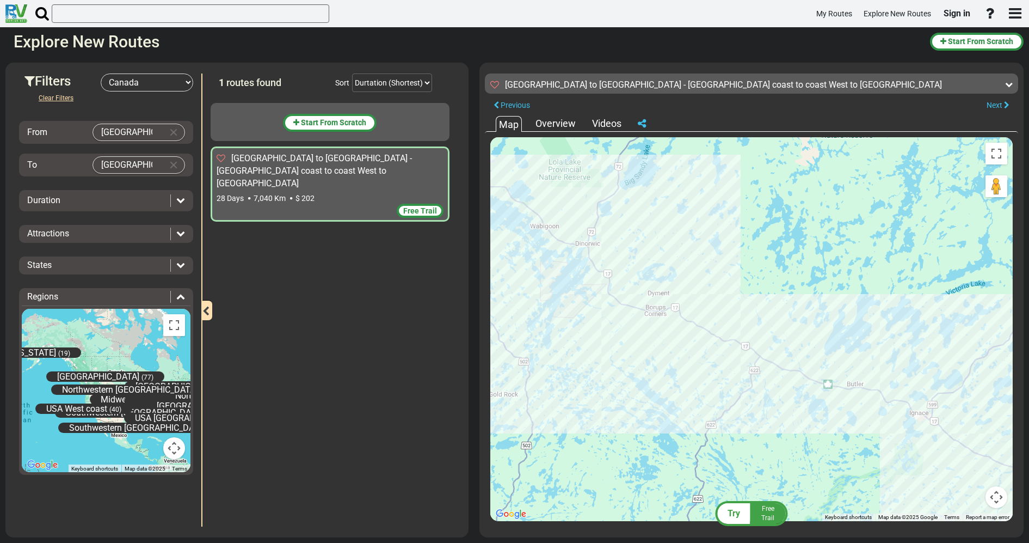
drag, startPoint x: 863, startPoint y: 411, endPoint x: 526, endPoint y: 254, distance: 371.7
click at [540, 259] on div "To activate drag with keyboard, press Alt + Enter. Once in keyboard drag state,…" at bounding box center [752, 329] width 523 height 384
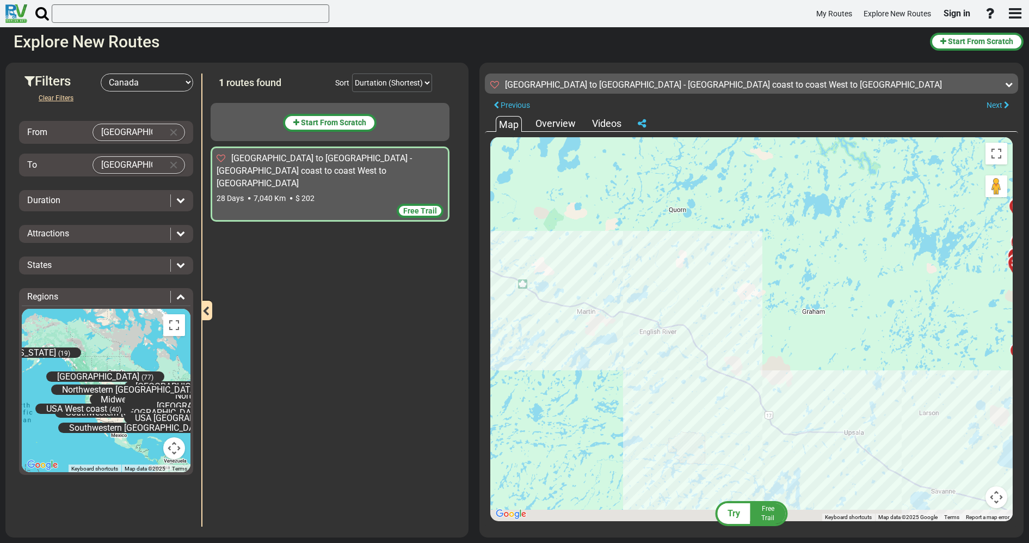
drag, startPoint x: 862, startPoint y: 393, endPoint x: 484, endPoint y: 243, distance: 406.4
click at [551, 253] on div "To activate drag with keyboard, press Alt + Enter. Once in keyboard drag state,…" at bounding box center [752, 329] width 523 height 384
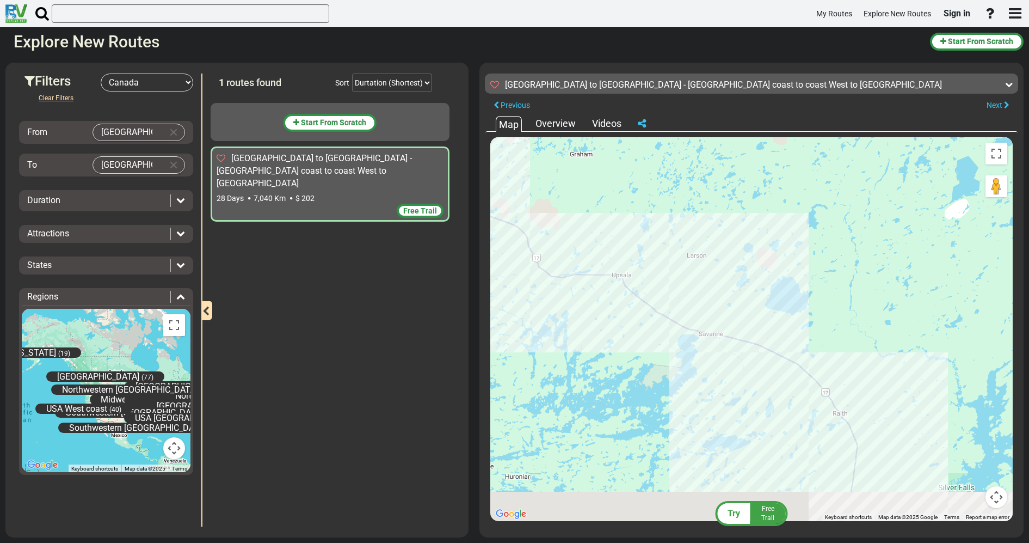
drag, startPoint x: 852, startPoint y: 414, endPoint x: 573, endPoint y: 212, distance: 344.7
click at [593, 227] on div "To activate drag with keyboard, press Alt + Enter. Once in keyboard drag state,…" at bounding box center [752, 329] width 523 height 384
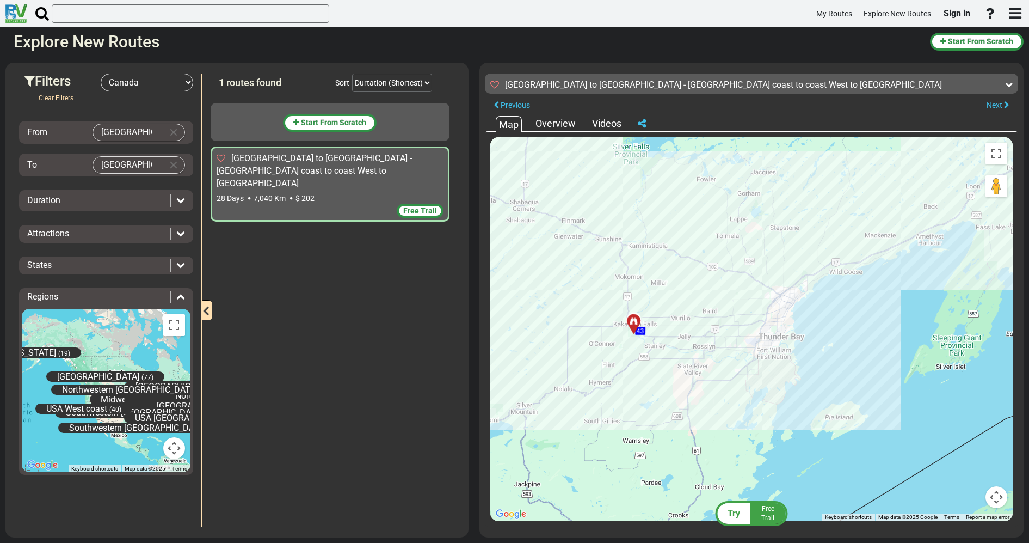
drag, startPoint x: 704, startPoint y: 416, endPoint x: 695, endPoint y: 246, distance: 170.7
click at [695, 252] on div "To activate drag with keyboard, press Alt + Enter. Once in keyboard drag state,…" at bounding box center [752, 329] width 523 height 384
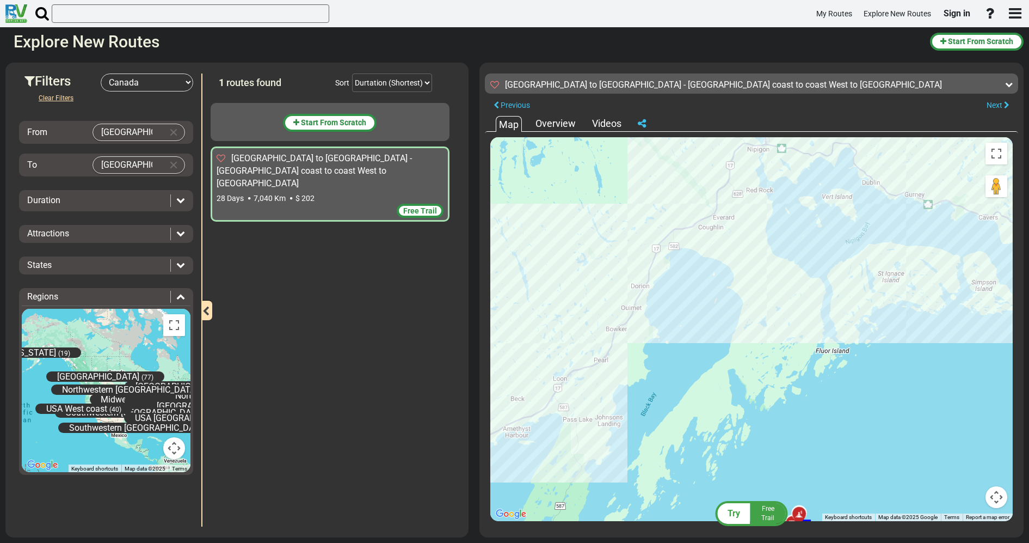
drag, startPoint x: 924, startPoint y: 223, endPoint x: 436, endPoint y: 402, distance: 520.0
click at [402, 433] on div "Filters -- Select Destination -- [GEOGRAPHIC_DATA] [GEOGRAPHIC_DATA] [GEOGRAPHI…" at bounding box center [514, 300] width 1029 height 486
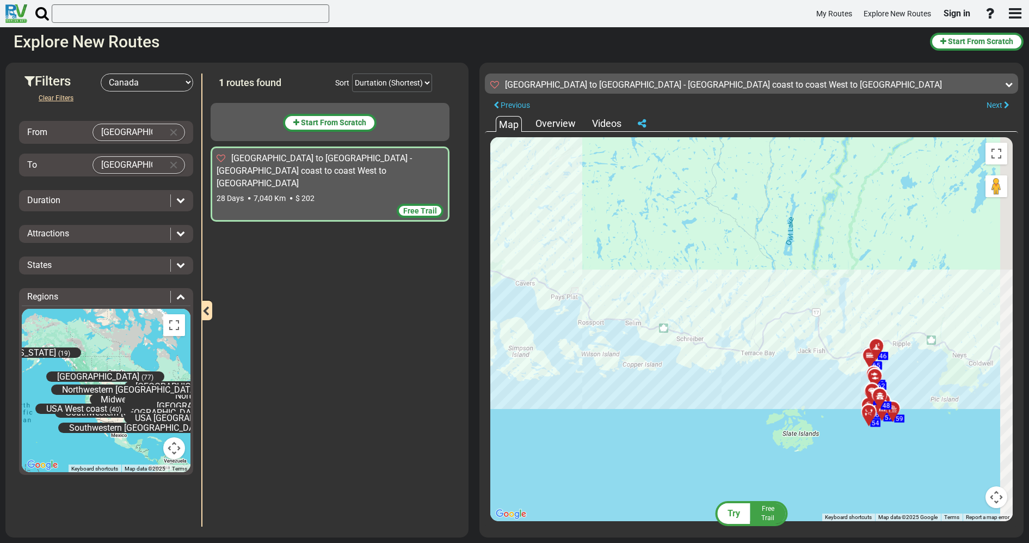
drag, startPoint x: 745, startPoint y: 264, endPoint x: 304, endPoint y: 284, distance: 441.4
click at [304, 285] on div "Filters -- Select Destination -- [GEOGRAPHIC_DATA] [GEOGRAPHIC_DATA] [GEOGRAPHI…" at bounding box center [514, 300] width 1029 height 486
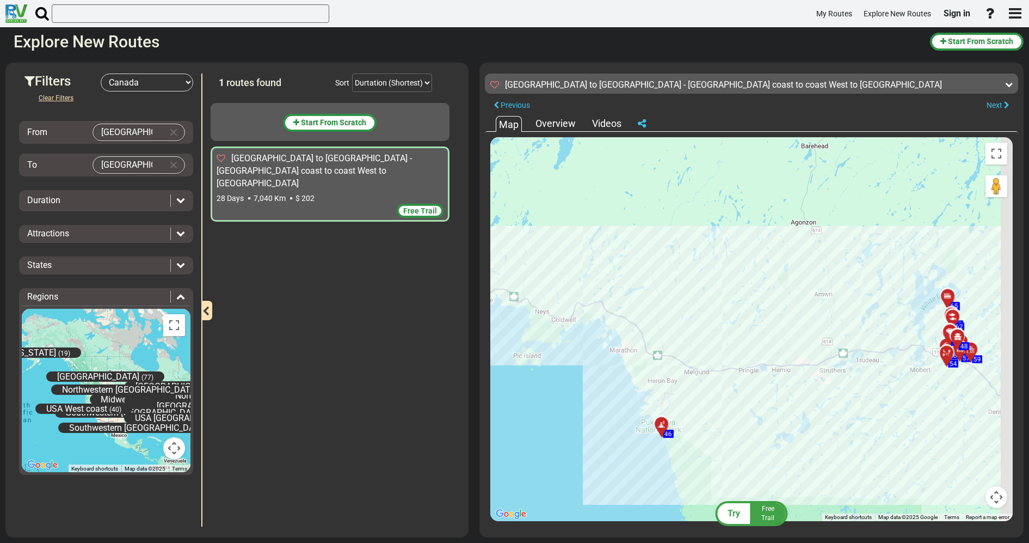
drag, startPoint x: 822, startPoint y: 292, endPoint x: 465, endPoint y: 257, distance: 358.3
click at [465, 257] on div "Filters -- Select Destination -- [GEOGRAPHIC_DATA] [GEOGRAPHIC_DATA] [GEOGRAPHI…" at bounding box center [514, 300] width 1029 height 486
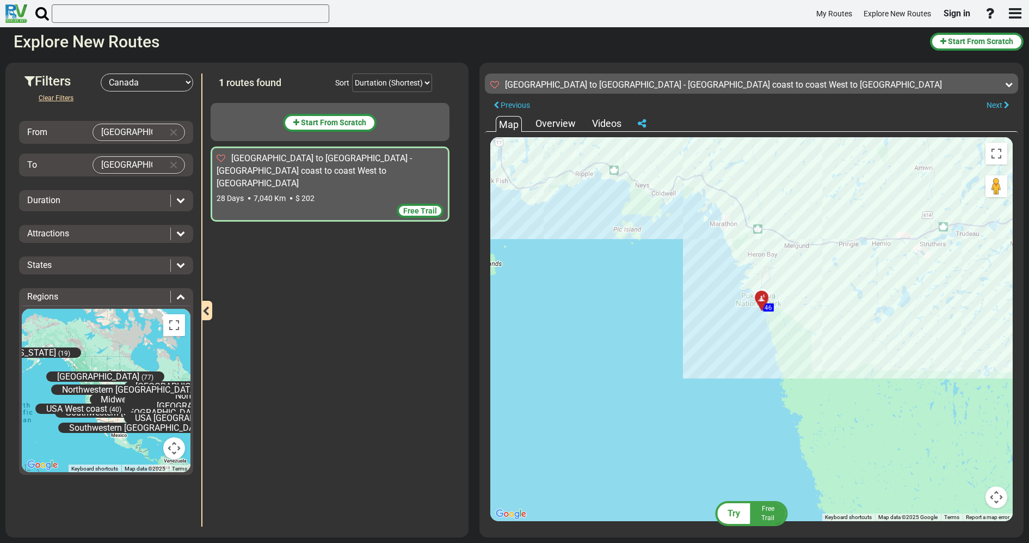
drag, startPoint x: 639, startPoint y: 401, endPoint x: 810, endPoint y: 282, distance: 208.4
click at [803, 282] on div "To activate drag with keyboard, press Alt + Enter. Once in keyboard drag state,…" at bounding box center [752, 329] width 523 height 384
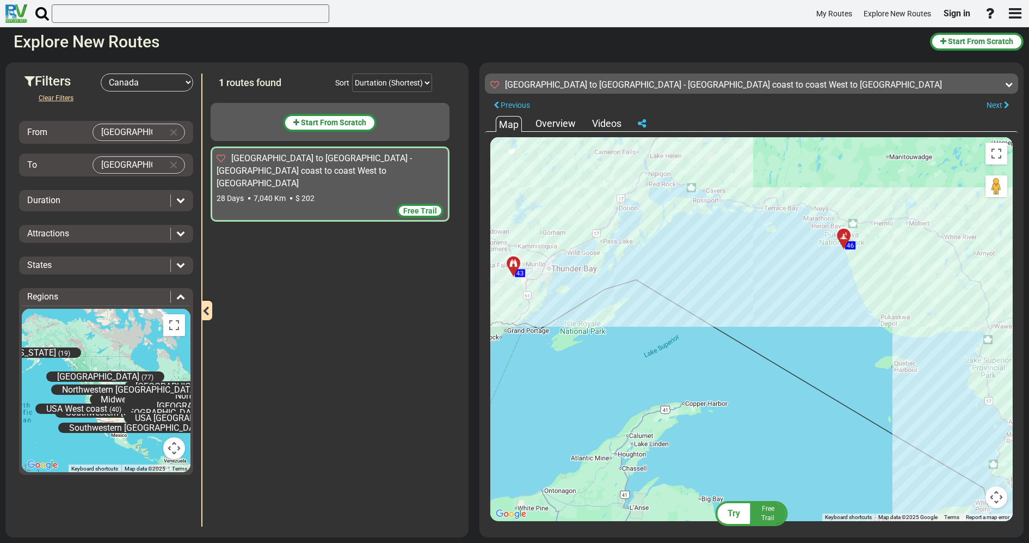
drag, startPoint x: 860, startPoint y: 370, endPoint x: 922, endPoint y: 296, distance: 96.3
click at [922, 296] on div "To activate drag with keyboard, press Alt + Enter. Once in keyboard drag state,…" at bounding box center [752, 329] width 523 height 384
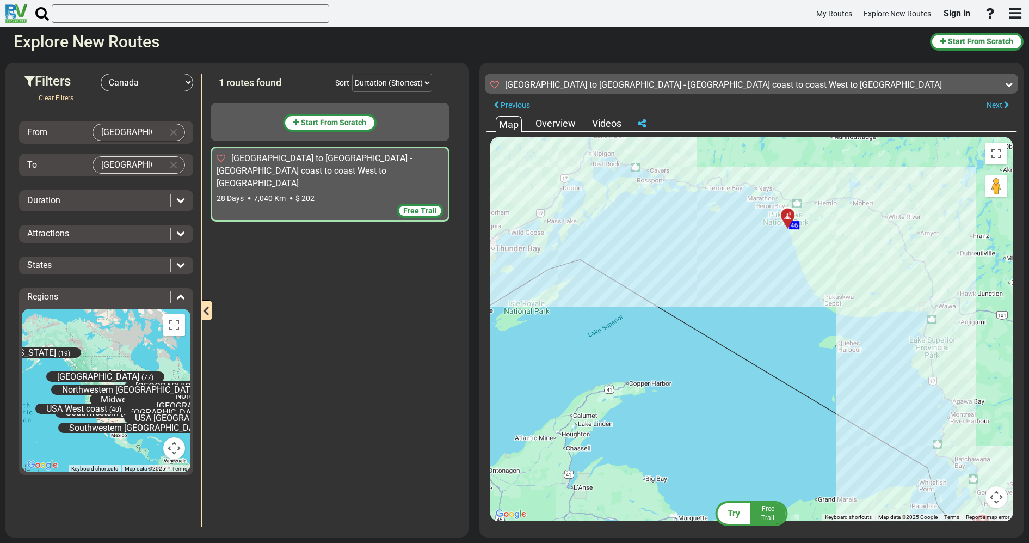
drag, startPoint x: 951, startPoint y: 303, endPoint x: 892, endPoint y: 283, distance: 61.6
click at [892, 283] on div "To activate drag with keyboard, press Alt + Enter. Once in keyboard drag state,…" at bounding box center [752, 329] width 523 height 384
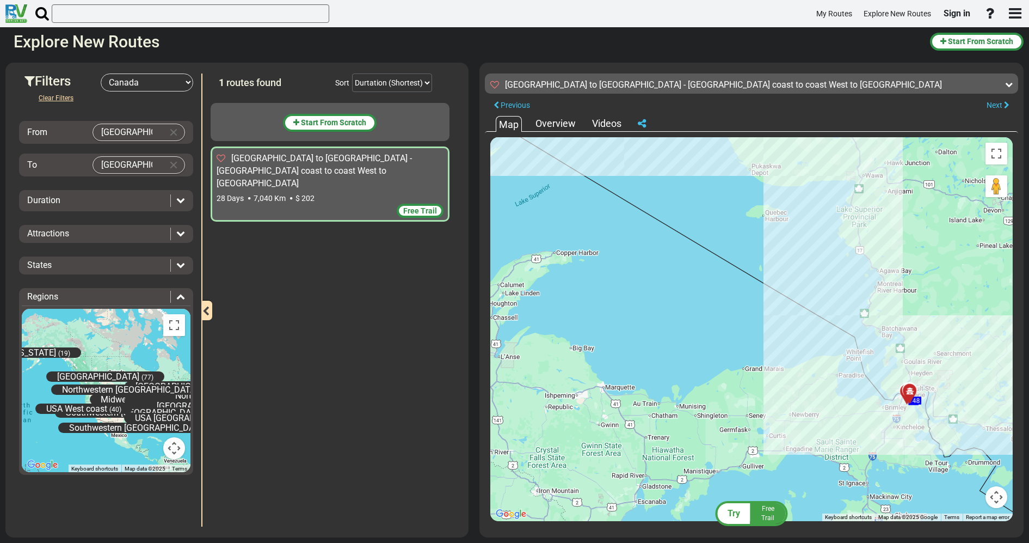
drag, startPoint x: 991, startPoint y: 431, endPoint x: 875, endPoint y: 207, distance: 252.7
click at [875, 207] on div "To activate drag with keyboard, press Alt + Enter. Once in keyboard drag state,…" at bounding box center [752, 329] width 523 height 384
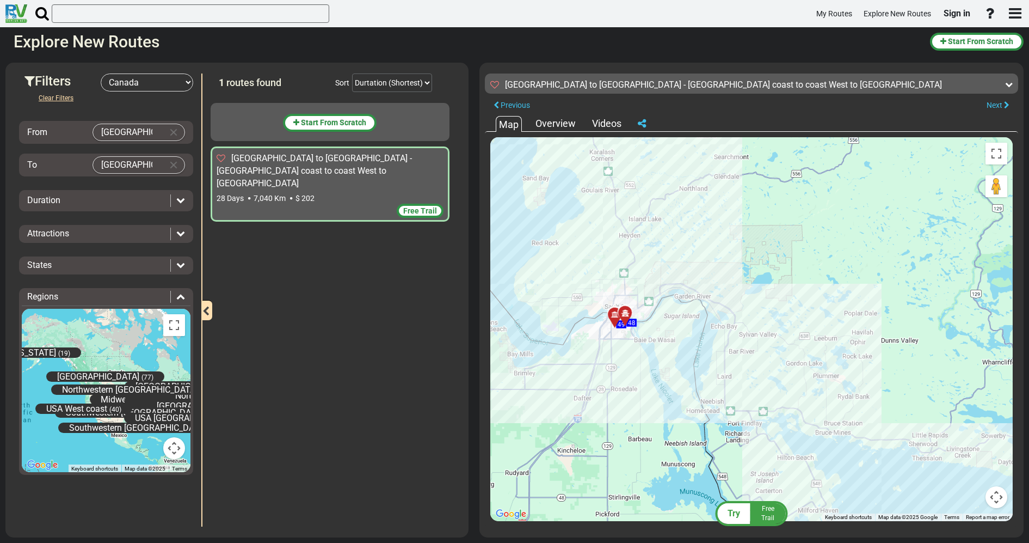
drag, startPoint x: 624, startPoint y: 335, endPoint x: 683, endPoint y: 315, distance: 61.6
click at [683, 315] on div "To activate drag with keyboard, press Alt + Enter. Once in keyboard drag state,…" at bounding box center [752, 329] width 523 height 384
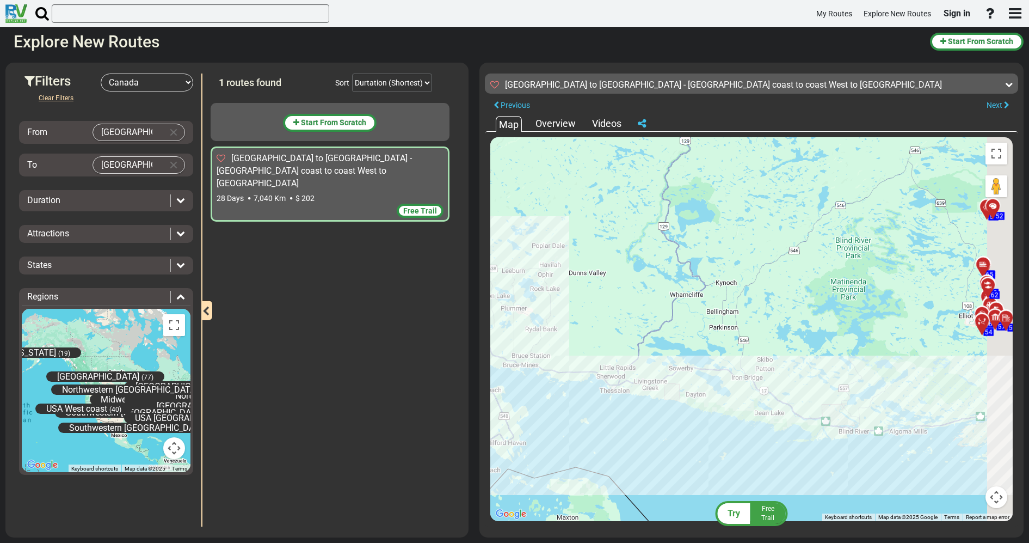
drag, startPoint x: 925, startPoint y: 393, endPoint x: 550, endPoint y: 323, distance: 381.6
click at [569, 327] on div "To activate drag with keyboard, press Alt + Enter. Once in keyboard drag state,…" at bounding box center [752, 329] width 523 height 384
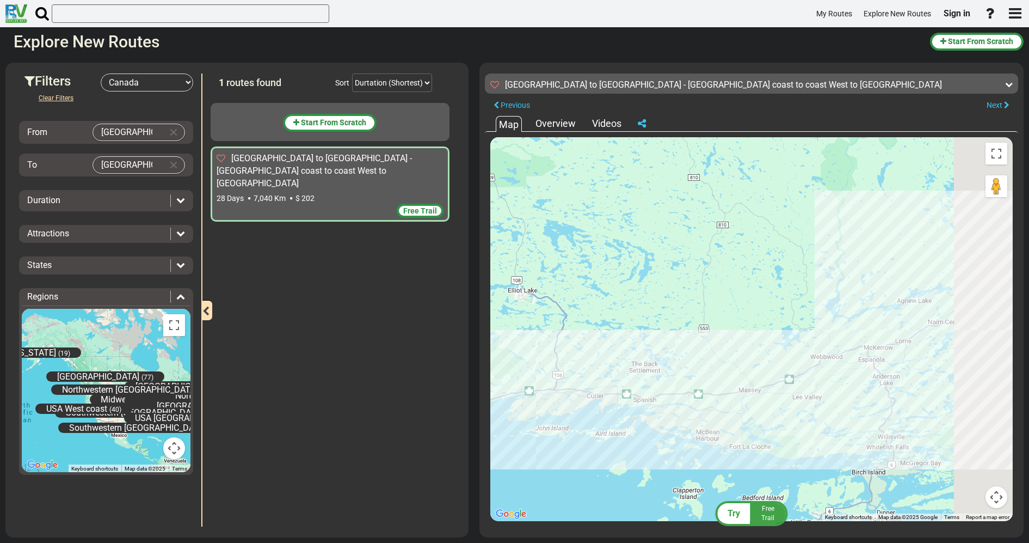
drag, startPoint x: 850, startPoint y: 395, endPoint x: 494, endPoint y: 360, distance: 357.7
click at [496, 360] on div "To activate drag with keyboard, press Alt + Enter. Once in keyboard drag state,…" at bounding box center [752, 329] width 523 height 384
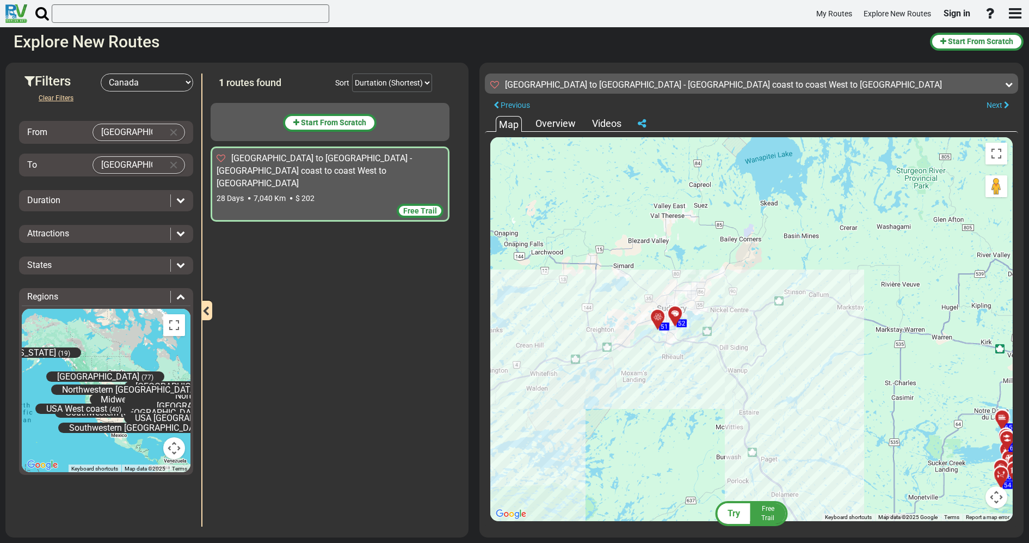
drag, startPoint x: 774, startPoint y: 323, endPoint x: 481, endPoint y: 410, distance: 306.1
click at [481, 410] on div "Try Free Trail [GEOGRAPHIC_DATA] to [GEOGRAPHIC_DATA] - [GEOGRAPHIC_DATA] coast…" at bounding box center [752, 300] width 544 height 475
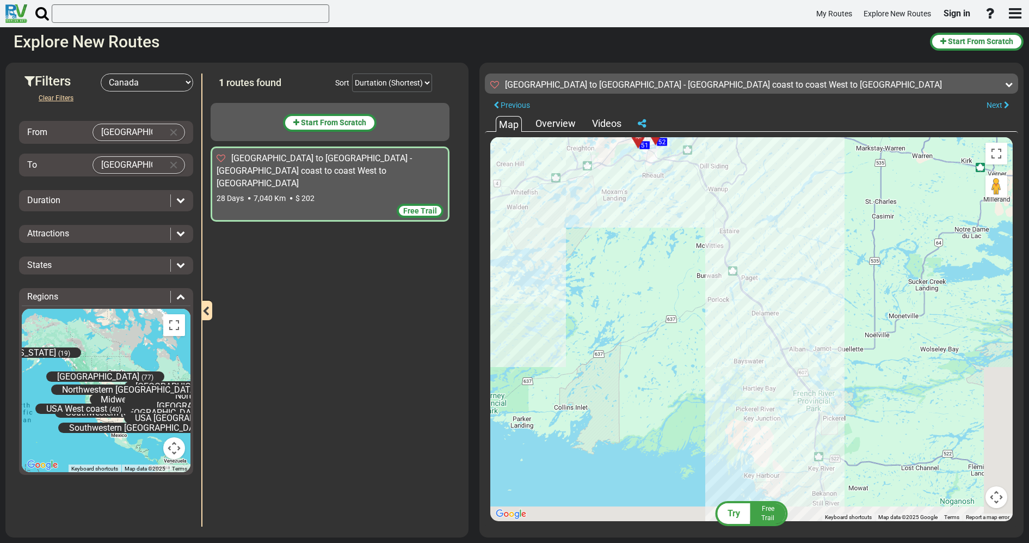
drag, startPoint x: 884, startPoint y: 455, endPoint x: 734, endPoint y: 237, distance: 263.5
click at [753, 261] on div "To activate drag with keyboard, press Alt + Enter. Once in keyboard drag state,…" at bounding box center [752, 329] width 523 height 384
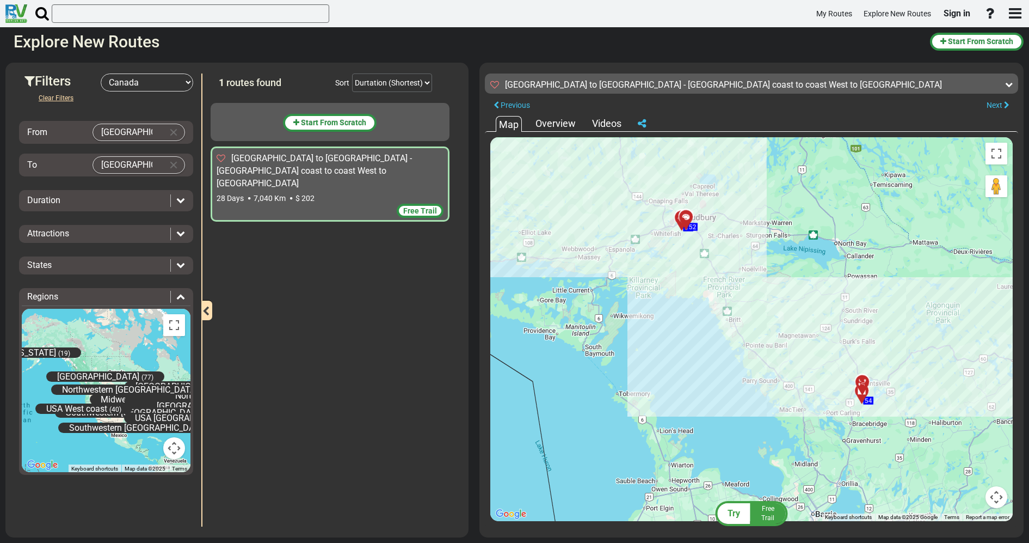
drag, startPoint x: 902, startPoint y: 405, endPoint x: 823, endPoint y: 412, distance: 78.7
click at [823, 413] on div "To activate drag with keyboard, press Alt + Enter. Once in keyboard drag state,…" at bounding box center [752, 329] width 523 height 384
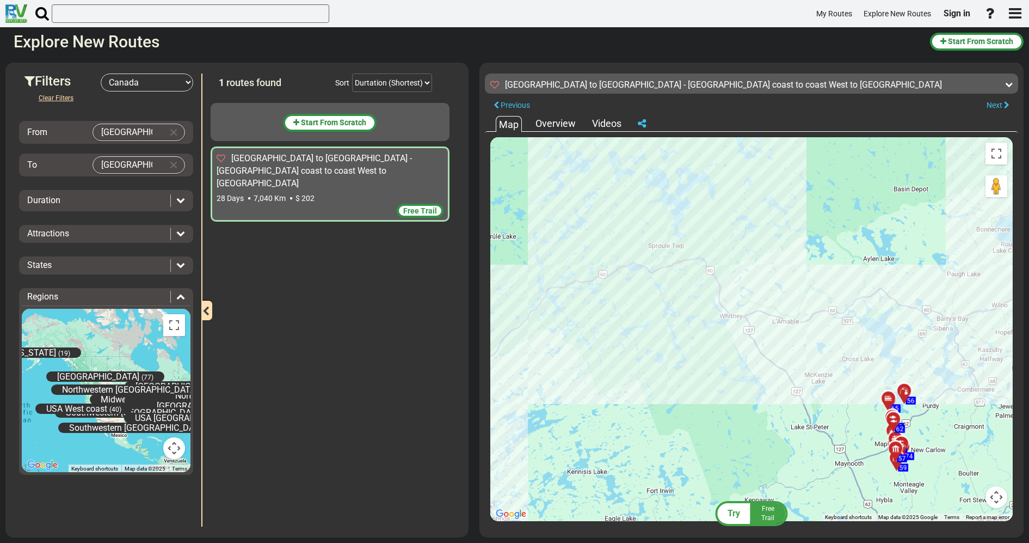
drag, startPoint x: 885, startPoint y: 334, endPoint x: 566, endPoint y: 350, distance: 318.9
click at [550, 352] on div "To activate drag with keyboard, press Alt + Enter. Once in keyboard drag state,…" at bounding box center [752, 329] width 523 height 384
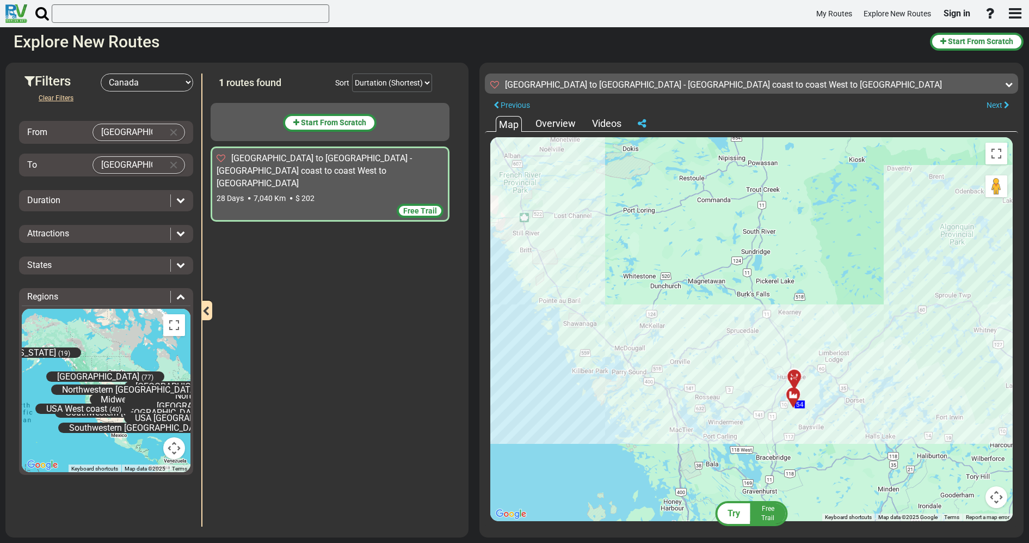
drag, startPoint x: 578, startPoint y: 226, endPoint x: 467, endPoint y: 260, distance: 115.9
click at [467, 260] on div "Filters -- Select Destination -- [GEOGRAPHIC_DATA] [GEOGRAPHIC_DATA] [GEOGRAPHI…" at bounding box center [514, 300] width 1029 height 486
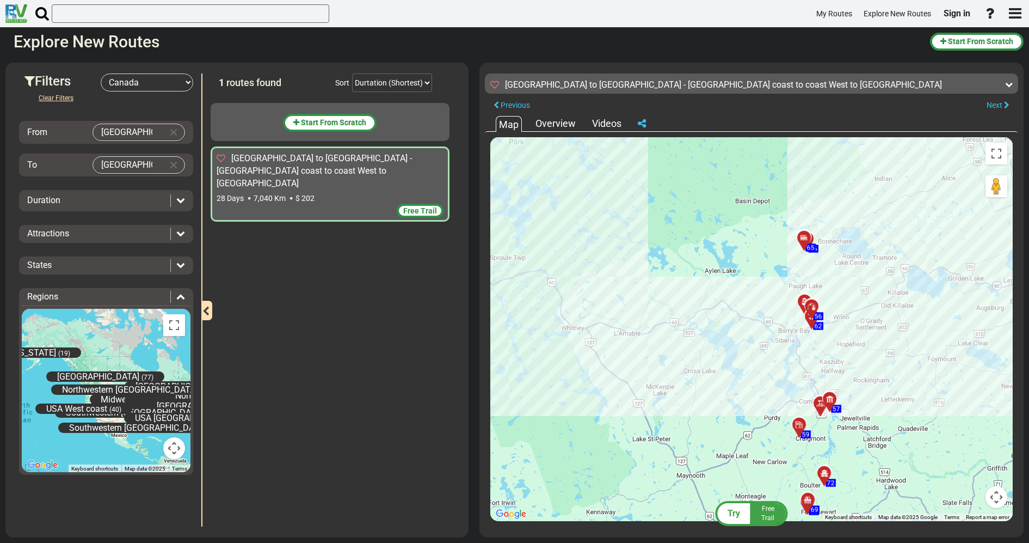
drag, startPoint x: 804, startPoint y: 289, endPoint x: 311, endPoint y: 337, distance: 495.0
click at [337, 335] on div "Filters -- Select Destination -- [GEOGRAPHIC_DATA] [GEOGRAPHIC_DATA] [GEOGRAPHI…" at bounding box center [514, 300] width 1029 height 486
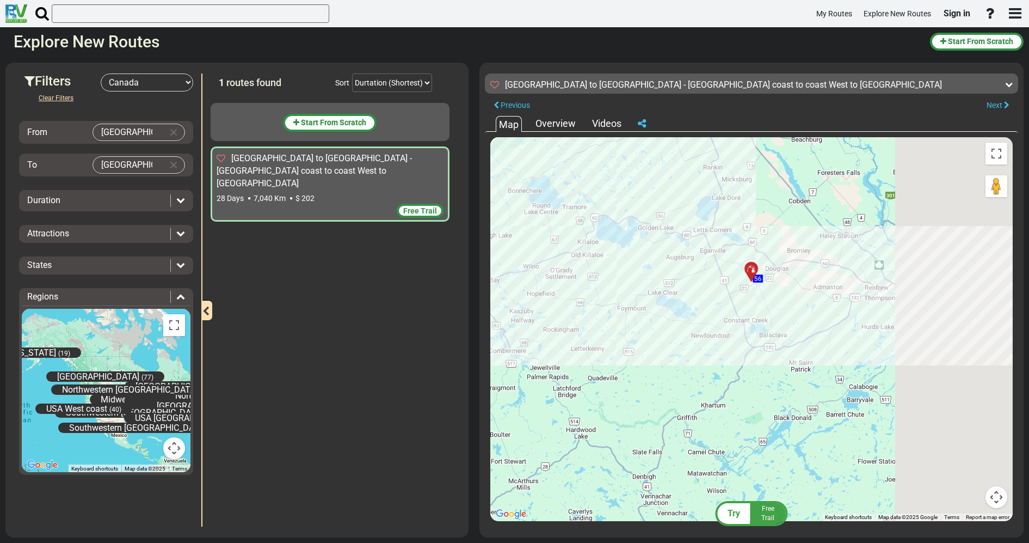
drag, startPoint x: 789, startPoint y: 322, endPoint x: 580, endPoint y: 326, distance: 209.1
click at [580, 326] on div "To activate drag with keyboard, press Alt + Enter. Once in keyboard drag state,…" at bounding box center [752, 329] width 523 height 384
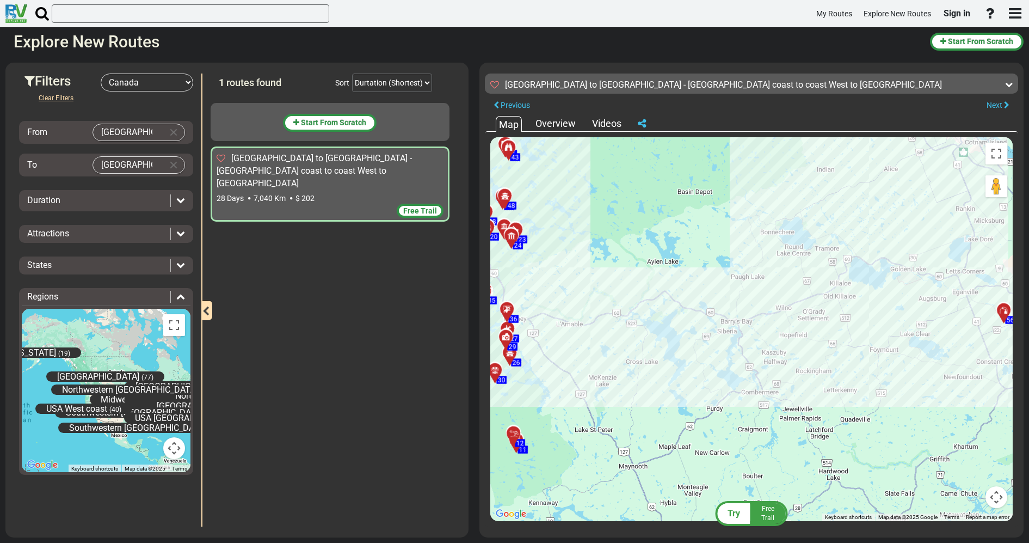
drag, startPoint x: 595, startPoint y: 382, endPoint x: 940, endPoint y: 363, distance: 345.6
click at [940, 363] on div "To activate drag with keyboard, press Alt + Enter. Once in keyboard drag state,…" at bounding box center [752, 329] width 523 height 384
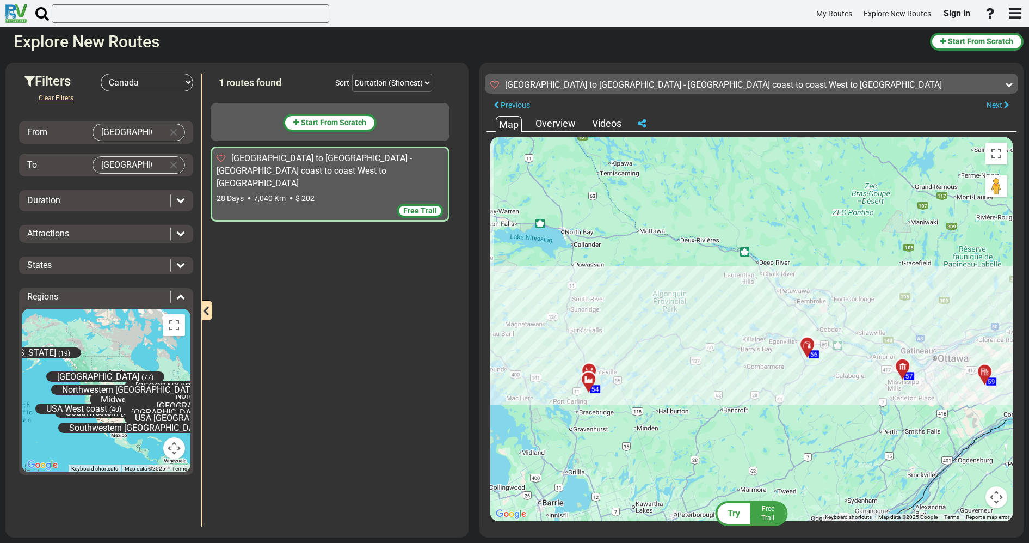
drag, startPoint x: 827, startPoint y: 275, endPoint x: 744, endPoint y: 256, distance: 85.6
click at [744, 256] on div "To activate drag with keyboard, press Alt + Enter. Once in keyboard drag state,…" at bounding box center [752, 329] width 523 height 384
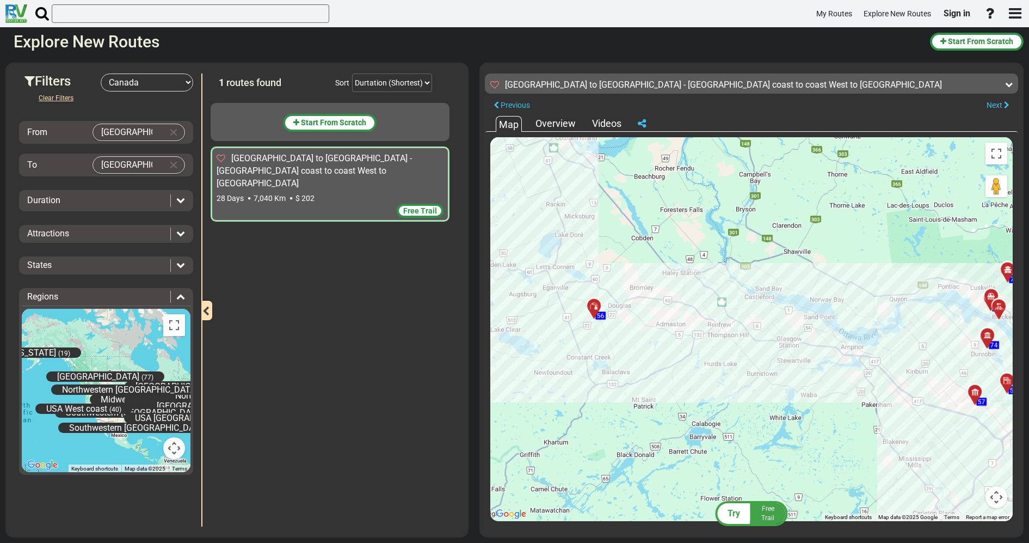
drag, startPoint x: 910, startPoint y: 410, endPoint x: 534, endPoint y: 367, distance: 378.0
click at [534, 367] on div "To activate drag with keyboard, press Alt + Enter. Once in keyboard drag state,…" at bounding box center [752, 329] width 523 height 384
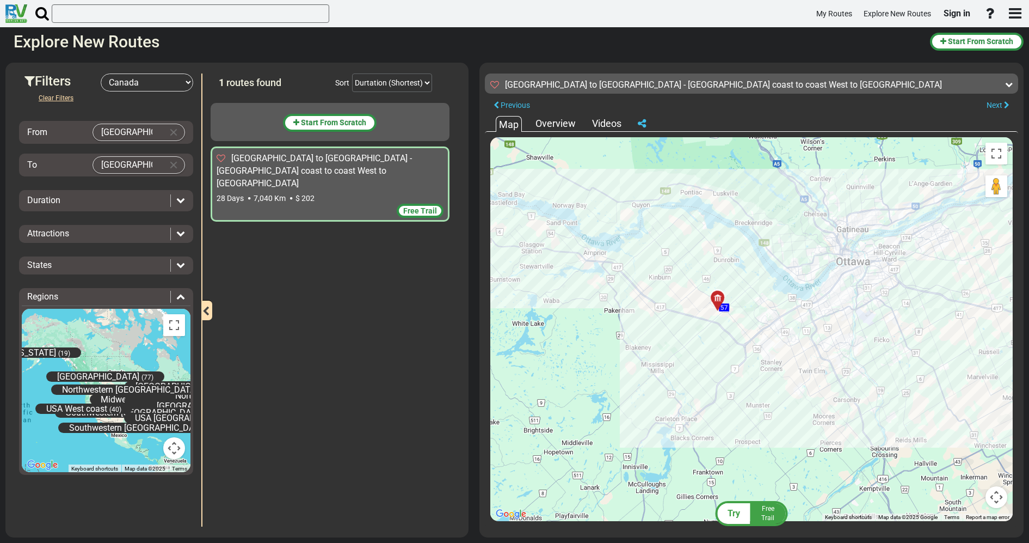
drag, startPoint x: 805, startPoint y: 502, endPoint x: 641, endPoint y: 381, distance: 203.9
click at [641, 381] on div "To activate drag with keyboard, press Alt + Enter. Once in keyboard drag state,…" at bounding box center [752, 329] width 523 height 384
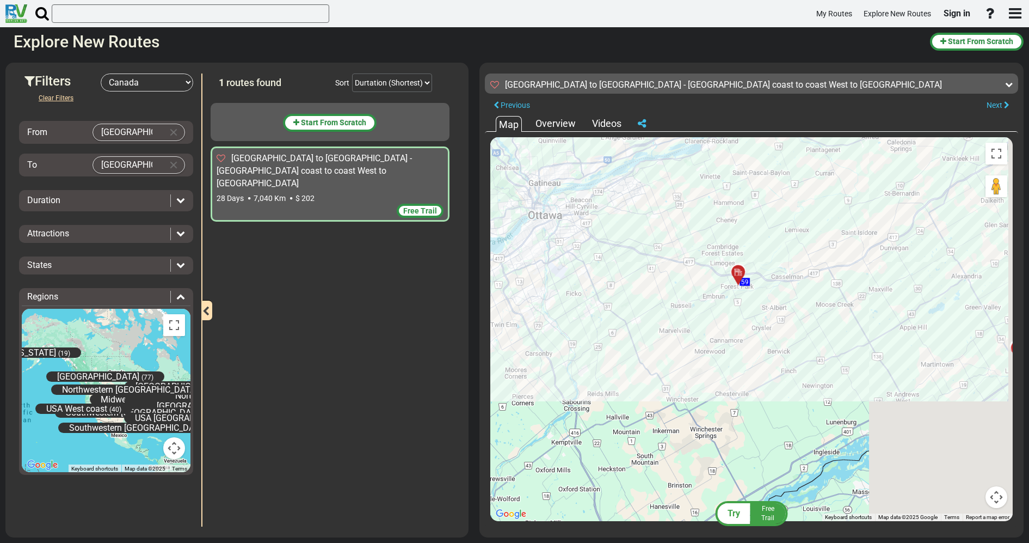
drag, startPoint x: 934, startPoint y: 335, endPoint x: 455, endPoint y: 316, distance: 479.5
click at [455, 316] on div "Filters -- Select Destination -- [GEOGRAPHIC_DATA] [GEOGRAPHIC_DATA] [GEOGRAPHI…" at bounding box center [514, 300] width 1029 height 486
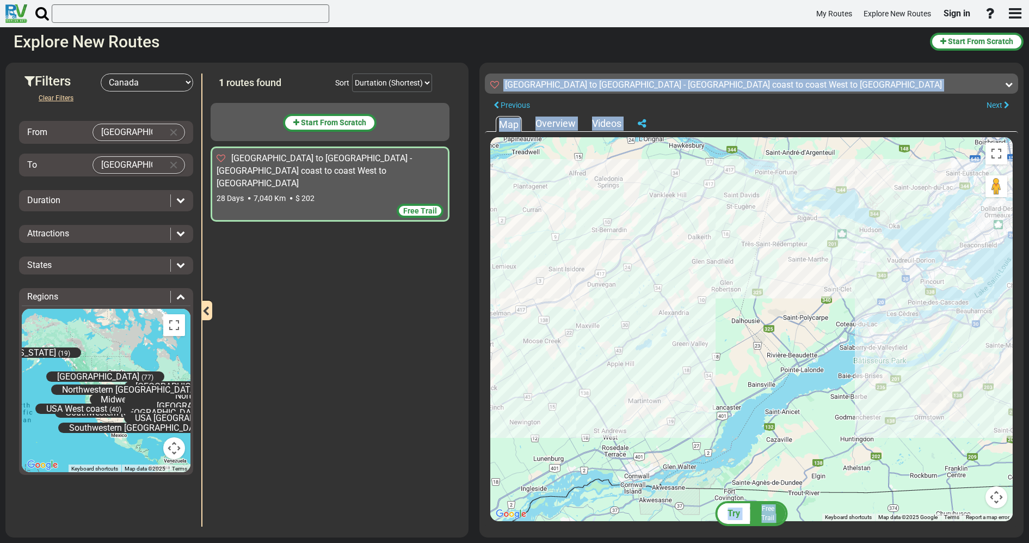
drag, startPoint x: 459, startPoint y: 319, endPoint x: 692, endPoint y: 327, distance: 232.6
click at [692, 327] on div "Filters -- Select Destination -- [GEOGRAPHIC_DATA] [GEOGRAPHIC_DATA] [GEOGRAPHI…" at bounding box center [514, 300] width 1029 height 486
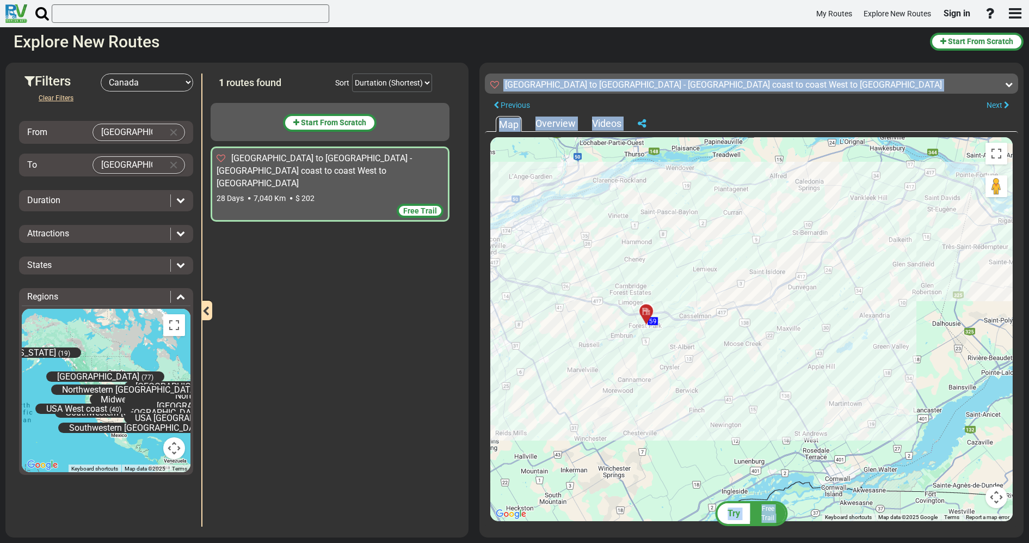
drag, startPoint x: 692, startPoint y: 327, endPoint x: 806, endPoint y: 317, distance: 114.2
click at [806, 317] on div "To activate drag with keyboard, press Alt + Enter. Once in keyboard drag state,…" at bounding box center [752, 329] width 523 height 384
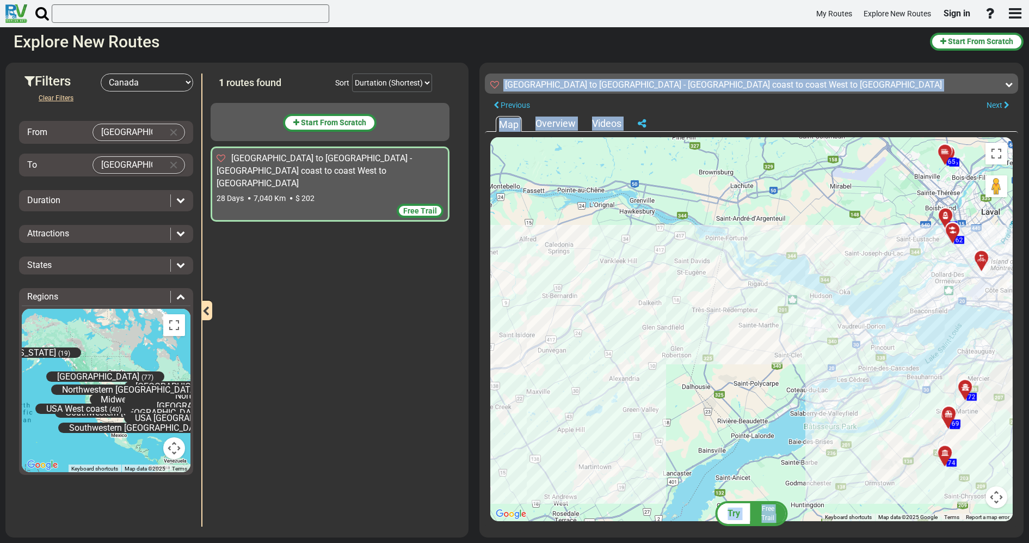
drag, startPoint x: 878, startPoint y: 249, endPoint x: 451, endPoint y: 308, distance: 430.9
click at [451, 308] on div "Filters -- Select Destination -- [GEOGRAPHIC_DATA] [GEOGRAPHIC_DATA] [GEOGRAPHI…" at bounding box center [514, 300] width 1029 height 486
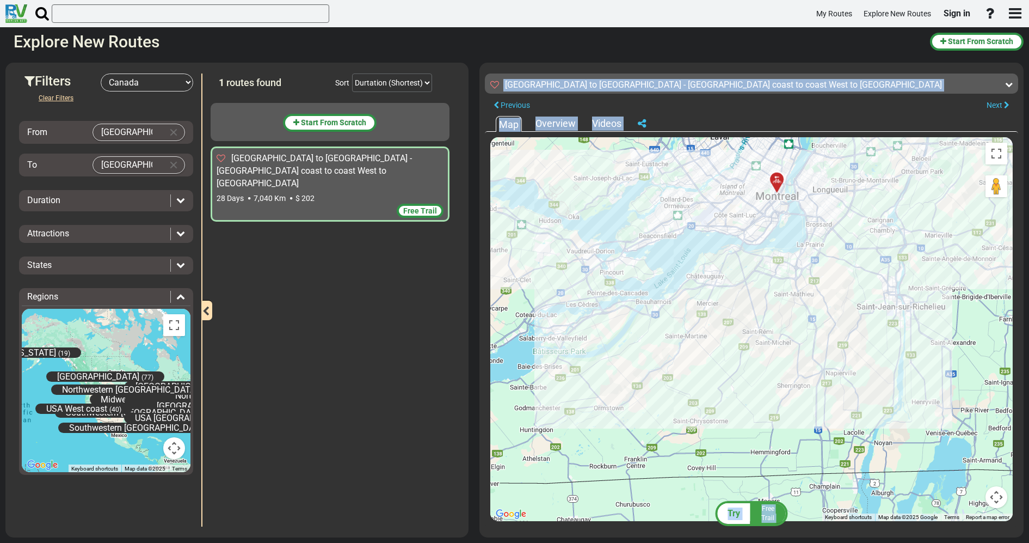
drag, startPoint x: 929, startPoint y: 413, endPoint x: 721, endPoint y: 345, distance: 218.5
click at [726, 346] on div "To activate drag with keyboard, press Alt + Enter. Once in keyboard drag state,…" at bounding box center [752, 329] width 523 height 384
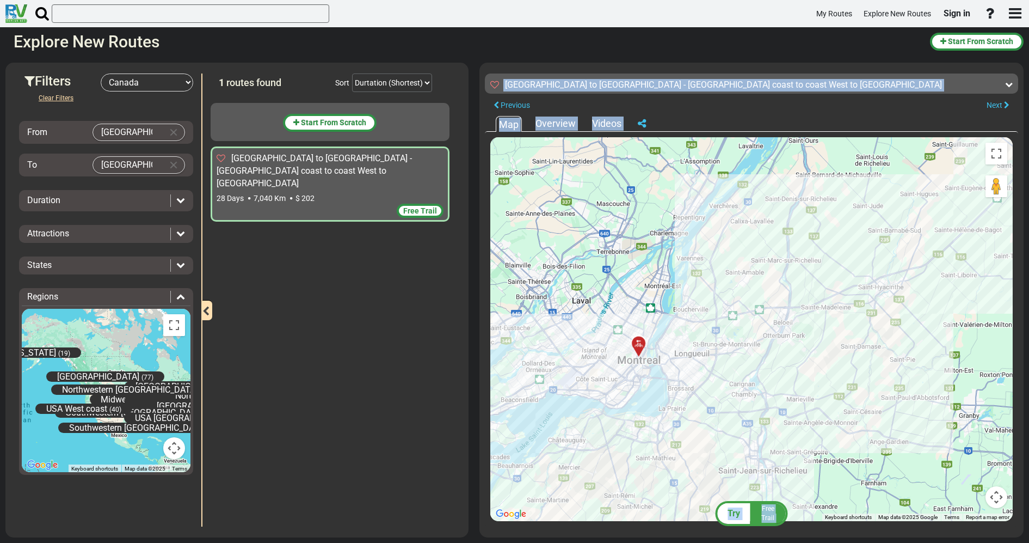
drag, startPoint x: 731, startPoint y: 210, endPoint x: 602, endPoint y: 366, distance: 202.7
click at [602, 366] on div "To activate drag with keyboard, press Alt + Enter. Once in keyboard drag state,…" at bounding box center [752, 329] width 523 height 384
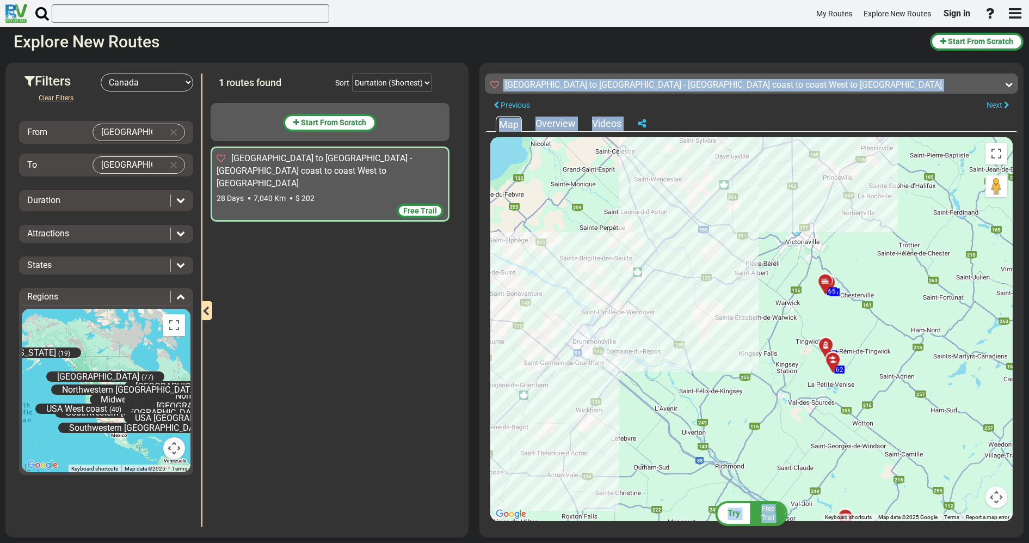
drag, startPoint x: 933, startPoint y: 253, endPoint x: 419, endPoint y: 485, distance: 564.0
click at [417, 492] on div "Filters -- Select Destination -- [GEOGRAPHIC_DATA] [GEOGRAPHIC_DATA] [GEOGRAPHI…" at bounding box center [514, 300] width 1029 height 486
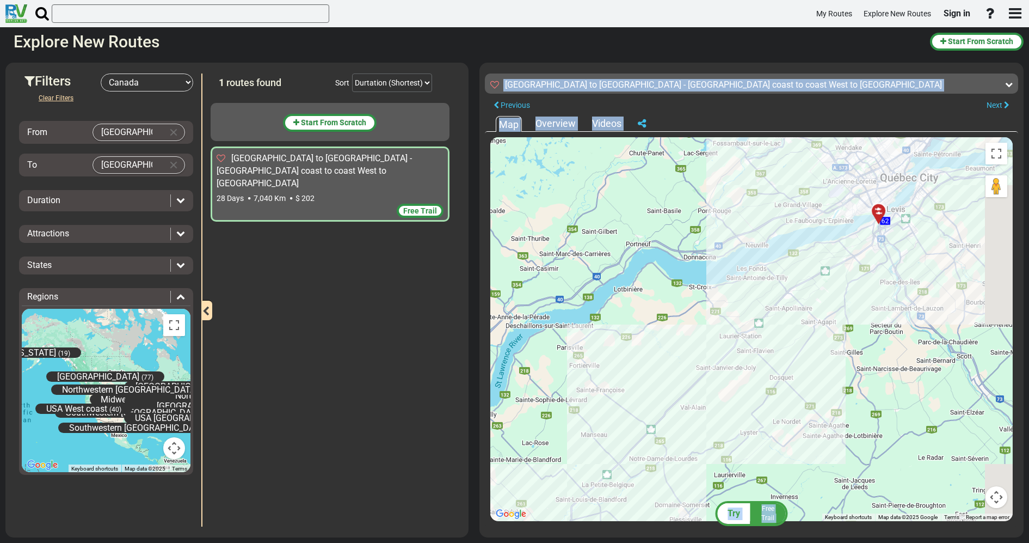
drag, startPoint x: 723, startPoint y: 249, endPoint x: 604, endPoint y: 543, distance: 317.2
click at [604, 542] on html "My Routes Explore New Routes Sign in ×" at bounding box center [514, 271] width 1029 height 543
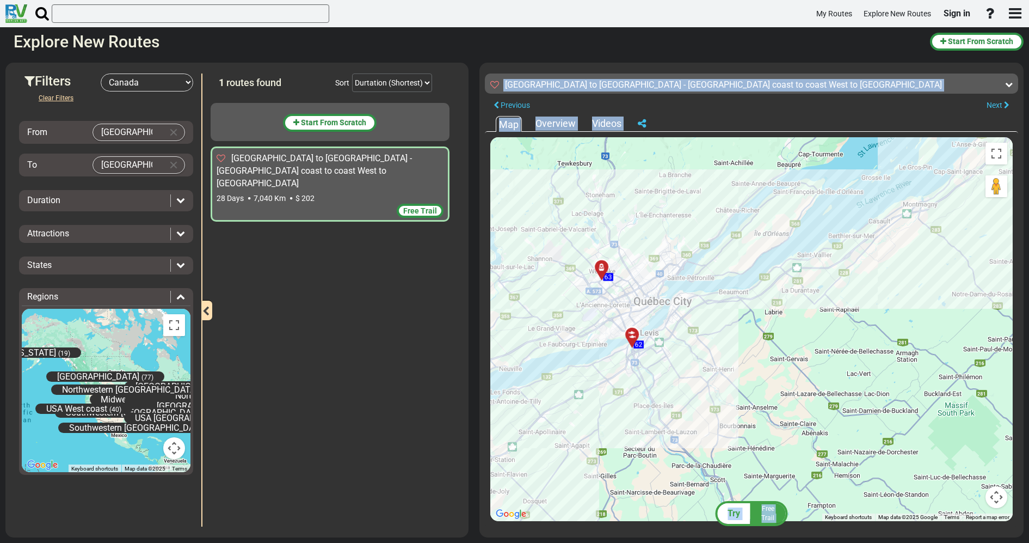
drag, startPoint x: 892, startPoint y: 262, endPoint x: 648, endPoint y: 385, distance: 273.4
click at [648, 385] on div "To activate drag with keyboard, press Alt + Enter. Once in keyboard drag state,…" at bounding box center [752, 329] width 523 height 384
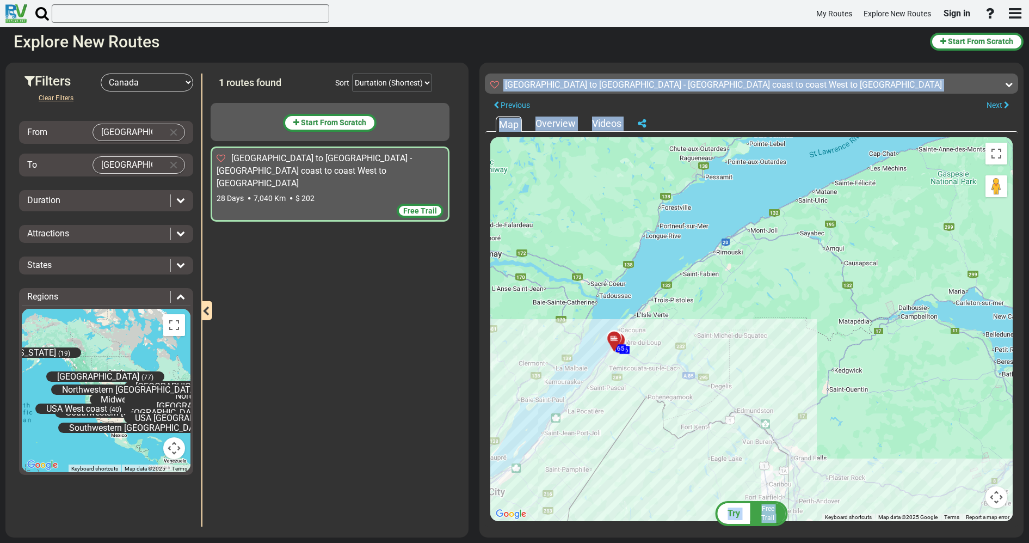
drag, startPoint x: 767, startPoint y: 242, endPoint x: 625, endPoint y: 364, distance: 187.2
click at [625, 364] on div "To activate drag with keyboard, press Alt + Enter. Once in keyboard drag state,…" at bounding box center [752, 329] width 523 height 384
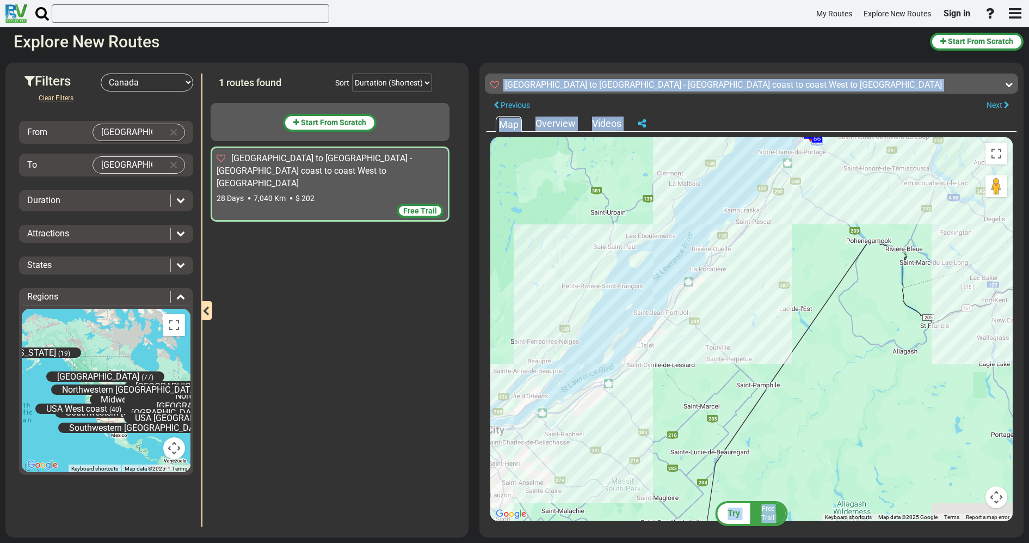
drag, startPoint x: 633, startPoint y: 413, endPoint x: 708, endPoint y: 204, distance: 222.5
click at [702, 219] on div "To activate drag with keyboard, press Alt + Enter. Once in keyboard drag state,…" at bounding box center [752, 329] width 523 height 384
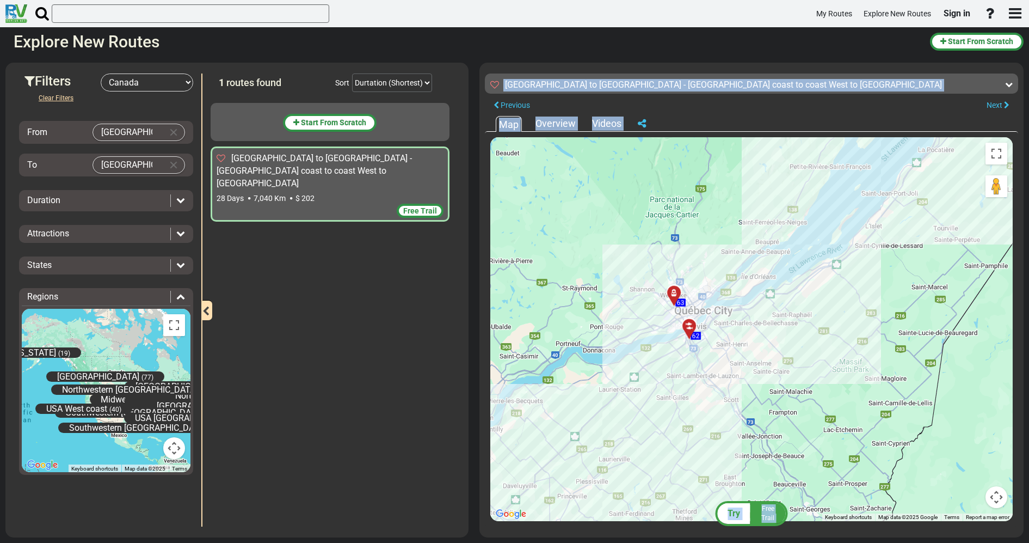
drag, startPoint x: 670, startPoint y: 265, endPoint x: 827, endPoint y: 209, distance: 167.5
click at [827, 209] on div "To activate drag with keyboard, press Alt + Enter. Once in keyboard drag state,…" at bounding box center [752, 329] width 523 height 384
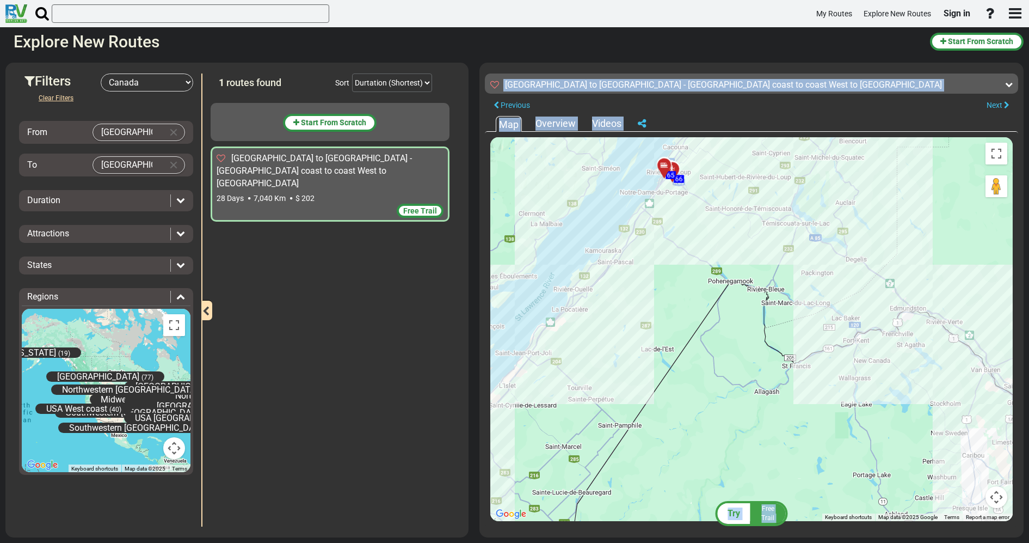
drag, startPoint x: 827, startPoint y: 209, endPoint x: 456, endPoint y: 369, distance: 404.8
click at [456, 369] on div "Filters -- Select Destination -- [GEOGRAPHIC_DATA] [GEOGRAPHIC_DATA] [GEOGRAPHI…" at bounding box center [514, 300] width 1029 height 486
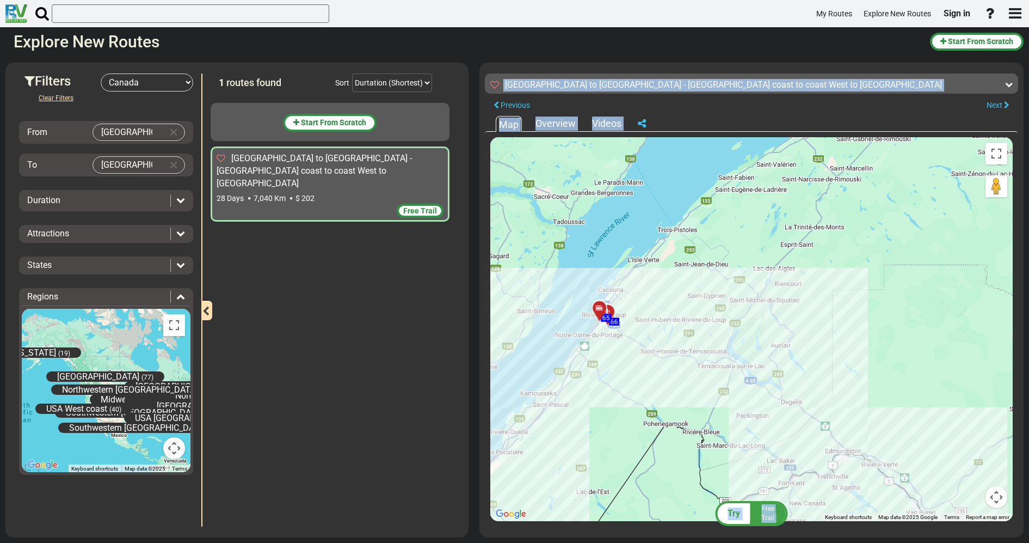
drag, startPoint x: 654, startPoint y: 213, endPoint x: 591, endPoint y: 370, distance: 169.5
click at [591, 370] on div "To activate drag with keyboard, press Alt + Enter. Once in keyboard drag state,…" at bounding box center [752, 329] width 523 height 384
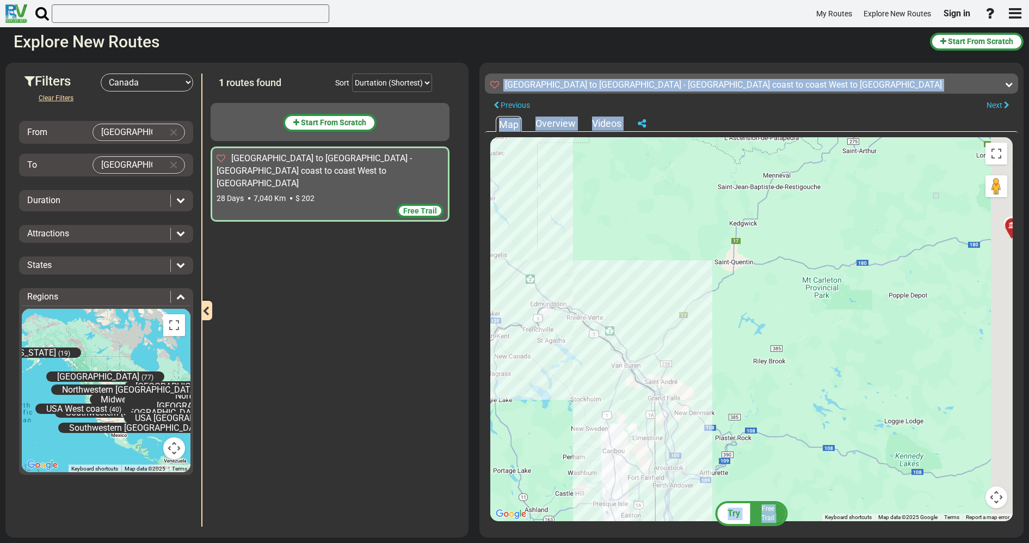
drag, startPoint x: 871, startPoint y: 432, endPoint x: 577, endPoint y: 265, distance: 338.2
click at [577, 265] on div "To activate drag with keyboard, press Alt + Enter. Once in keyboard drag state,…" at bounding box center [752, 329] width 523 height 384
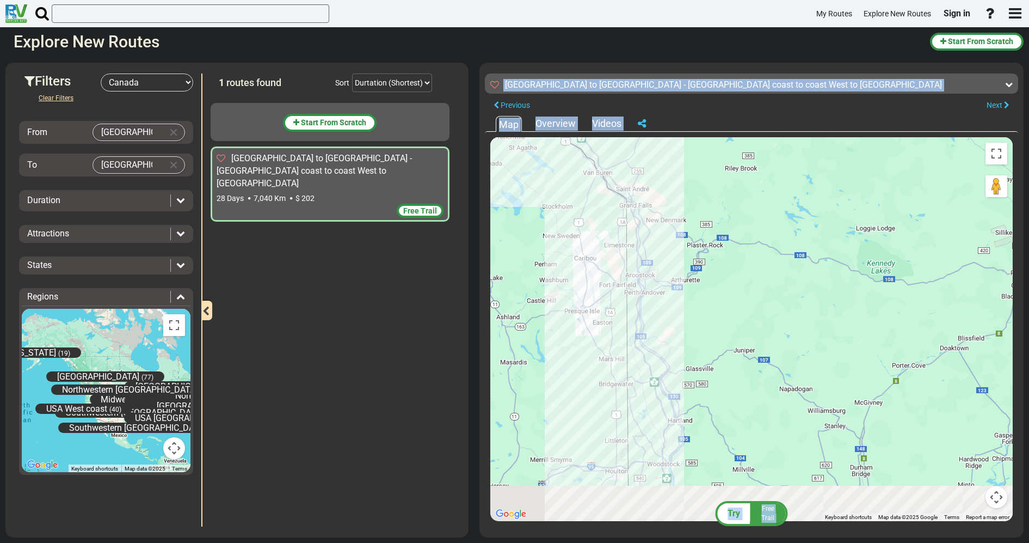
drag, startPoint x: 585, startPoint y: 417, endPoint x: 634, endPoint y: 238, distance: 185.5
click at [634, 242] on div "To activate drag with keyboard, press Alt + Enter. Once in keyboard drag state,…" at bounding box center [752, 329] width 523 height 384
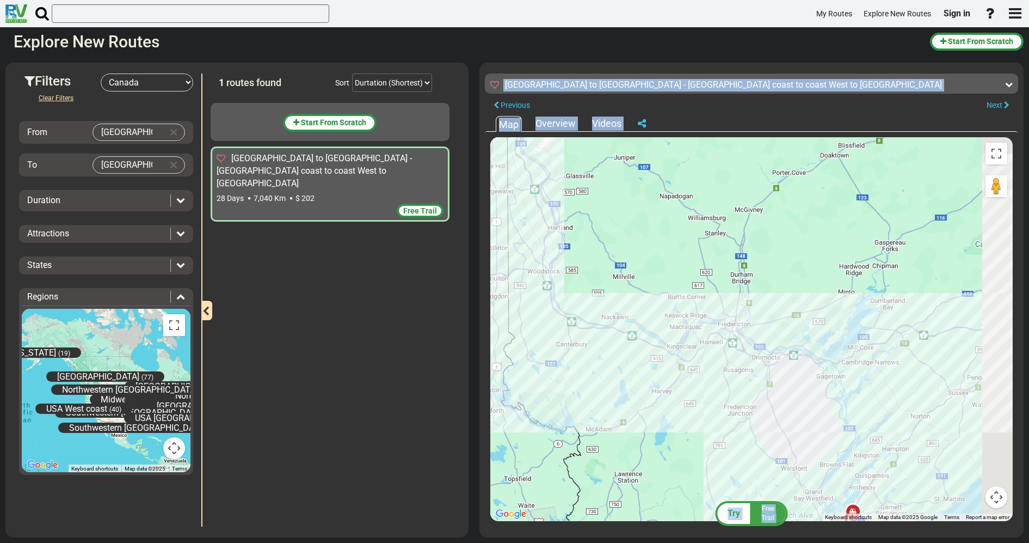
drag, startPoint x: 775, startPoint y: 400, endPoint x: 612, endPoint y: 240, distance: 228.3
click at [626, 254] on div "To activate drag with keyboard, press Alt + Enter. Once in keyboard drag state,…" at bounding box center [752, 329] width 523 height 384
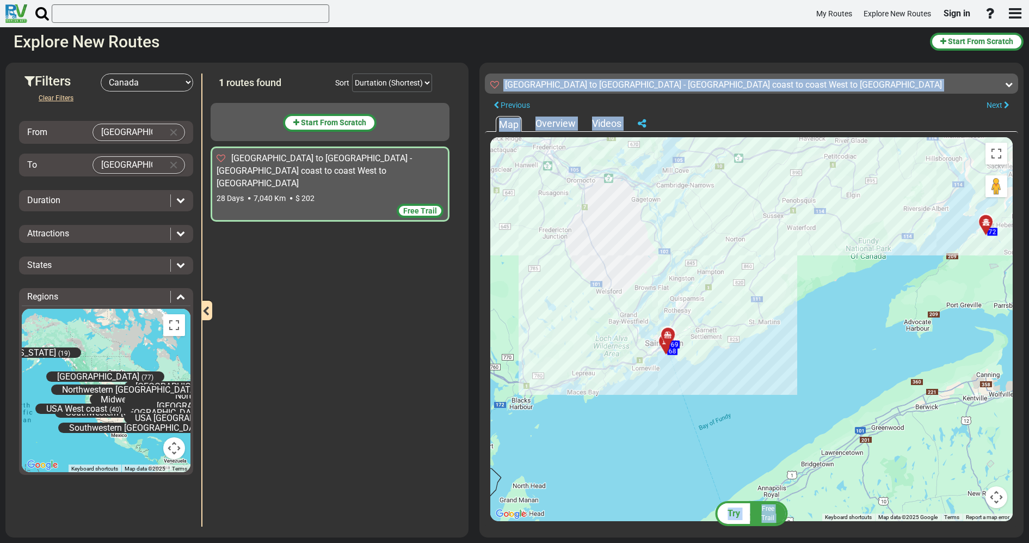
drag, startPoint x: 785, startPoint y: 476, endPoint x: 663, endPoint y: 357, distance: 170.5
click at [663, 357] on div "To activate drag with keyboard, press Alt + Enter. Once in keyboard drag state,…" at bounding box center [752, 329] width 523 height 384
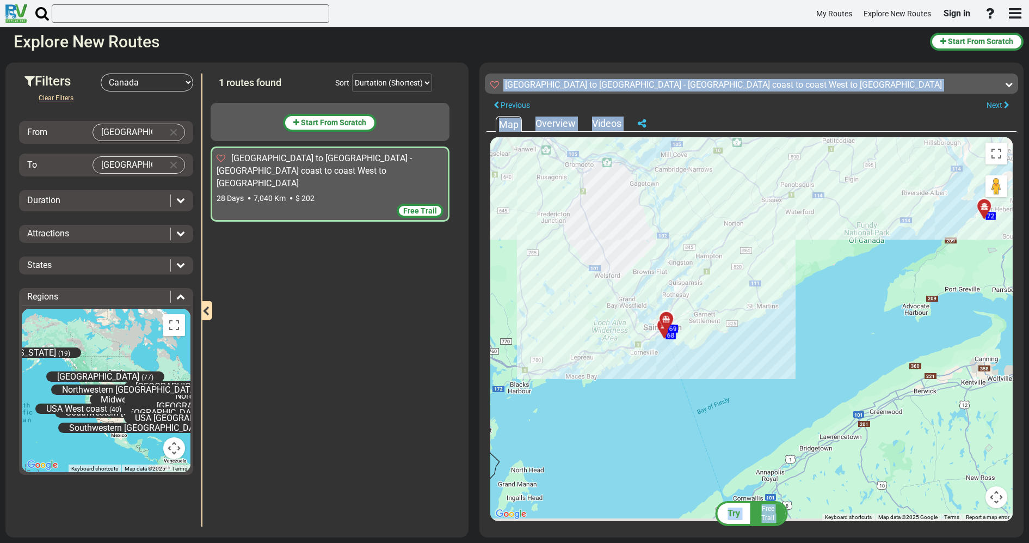
drag, startPoint x: 642, startPoint y: 349, endPoint x: 640, endPoint y: 329, distance: 19.7
click at [640, 330] on div "To activate drag with keyboard, press Alt + Enter. Once in keyboard drag state,…" at bounding box center [752, 329] width 523 height 384
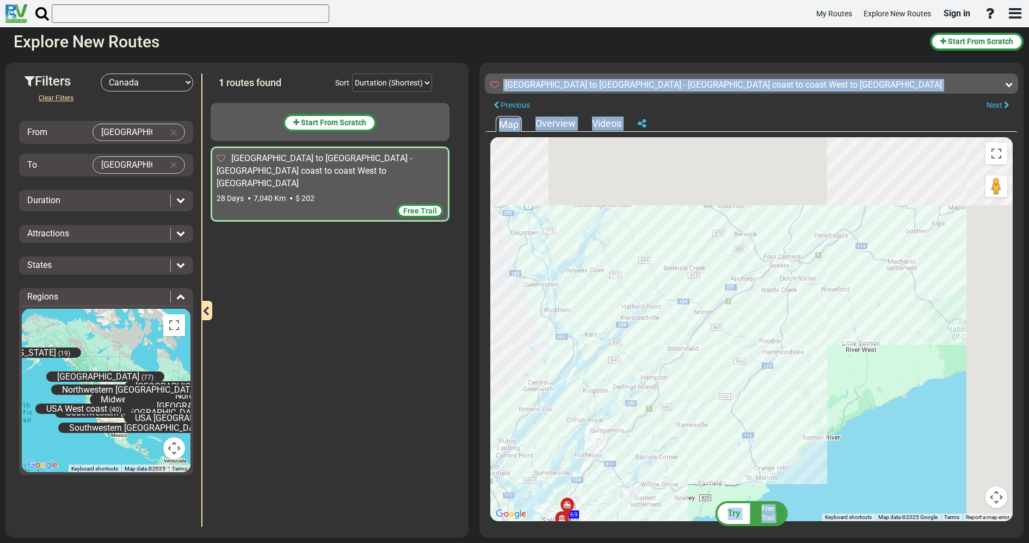
drag, startPoint x: 800, startPoint y: 278, endPoint x: 576, endPoint y: 495, distance: 312.6
click at [549, 513] on div "To activate drag with keyboard, press Alt + Enter. Once in keyboard drag state,…" at bounding box center [752, 329] width 523 height 384
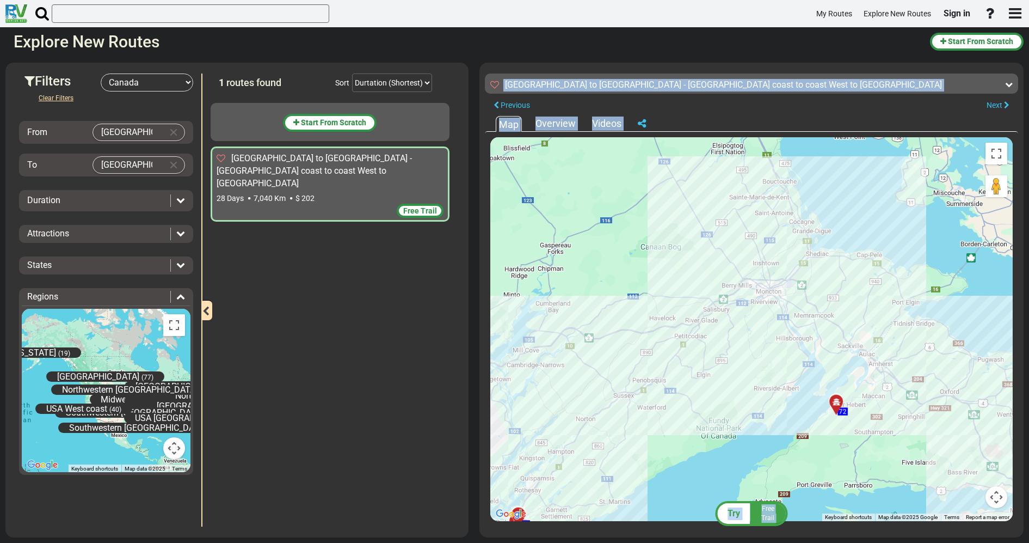
drag, startPoint x: 741, startPoint y: 302, endPoint x: 697, endPoint y: 290, distance: 45.8
click at [710, 292] on div "To activate drag with keyboard, press Alt + Enter. Once in keyboard drag state,…" at bounding box center [752, 329] width 523 height 384
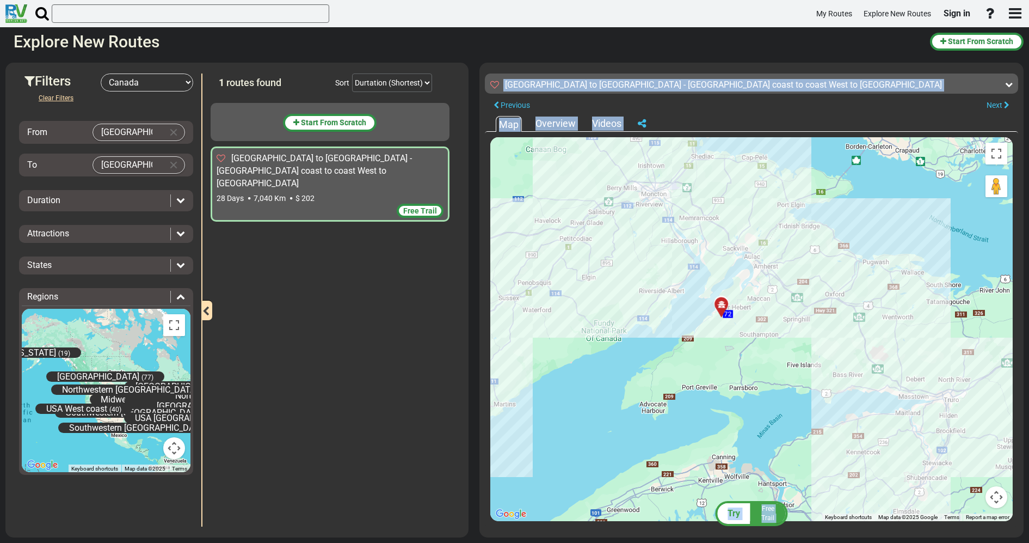
drag, startPoint x: 824, startPoint y: 400, endPoint x: 757, endPoint y: 317, distance: 106.8
click at [757, 317] on div "To activate drag with keyboard, press Alt + Enter. Once in keyboard drag state,…" at bounding box center [752, 329] width 523 height 384
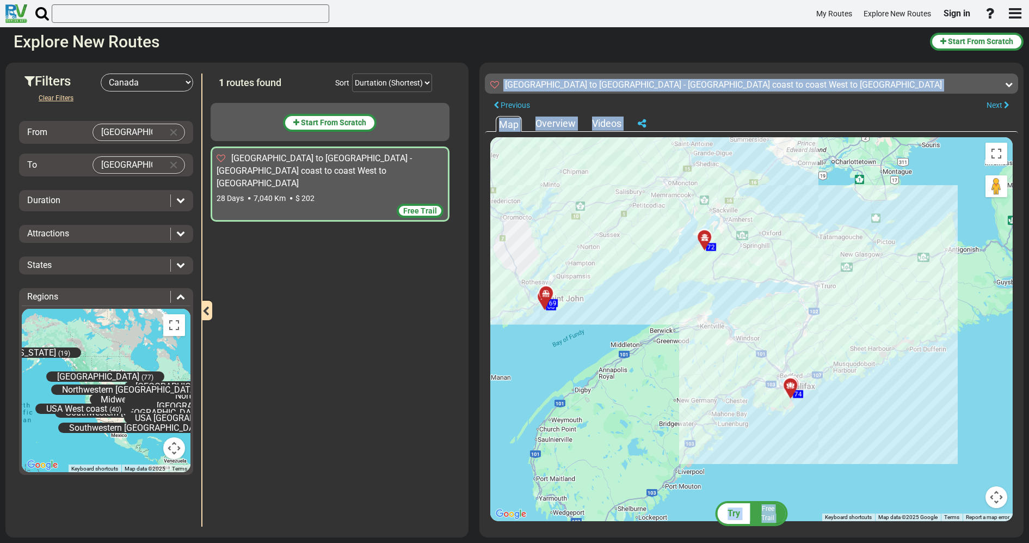
drag, startPoint x: 885, startPoint y: 445, endPoint x: 773, endPoint y: 287, distance: 193.2
click at [779, 292] on div "To activate drag with keyboard, press Alt + Enter. Once in keyboard drag state,…" at bounding box center [752, 329] width 523 height 384
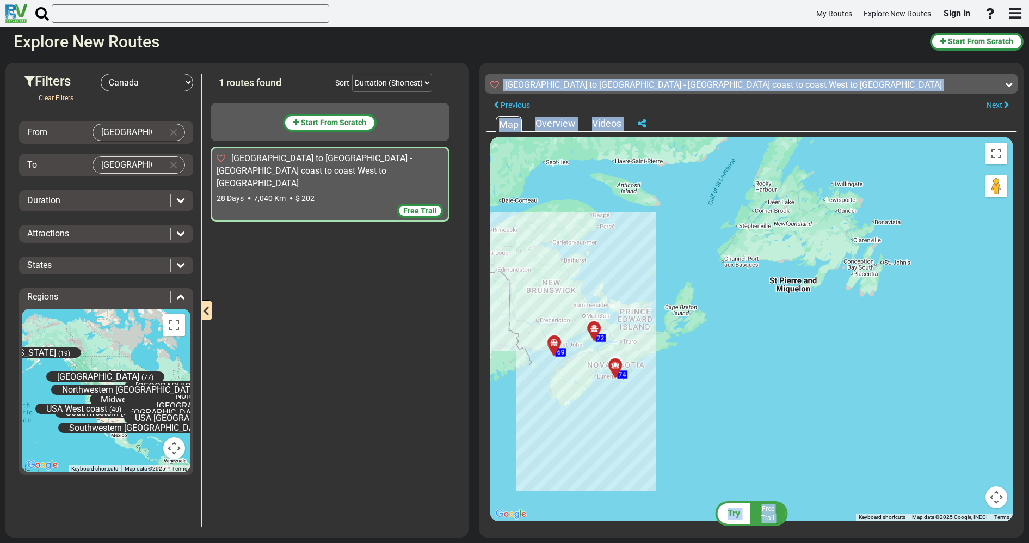
drag, startPoint x: 739, startPoint y: 197, endPoint x: 688, endPoint y: 351, distance: 162.3
click at [688, 351] on div "To activate drag with keyboard, press Alt + Enter. Once in keyboard drag state,…" at bounding box center [752, 329] width 523 height 384
